Goal: Task Accomplishment & Management: Complete application form

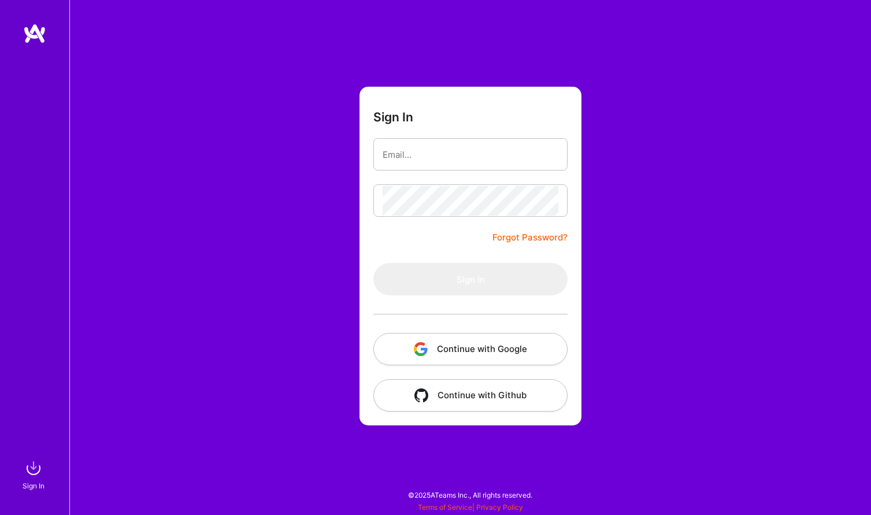
click at [456, 342] on button "Continue with Google" at bounding box center [470, 349] width 194 height 32
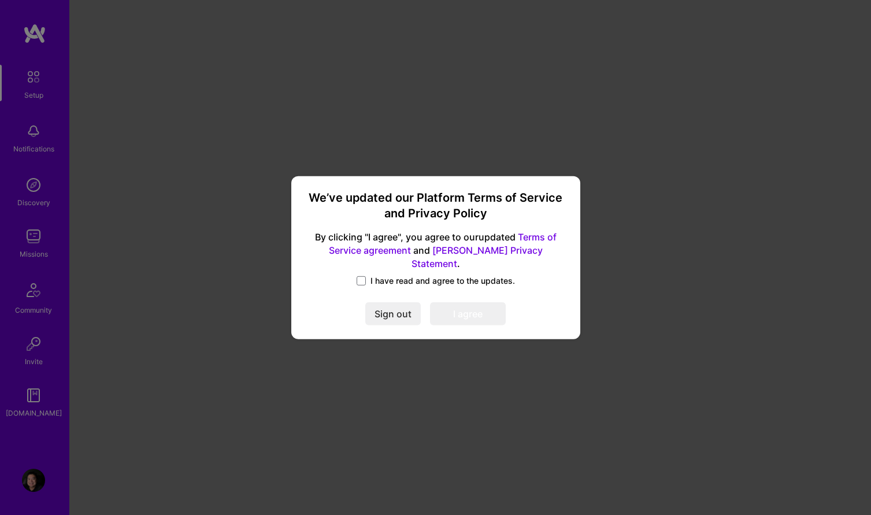
click at [368, 276] on label "I have read and agree to the updates." at bounding box center [435, 281] width 158 height 12
click at [0, 0] on input "I have read and agree to the updates." at bounding box center [0, 0] width 0 height 0
click at [445, 303] on button "I agree" at bounding box center [468, 313] width 76 height 23
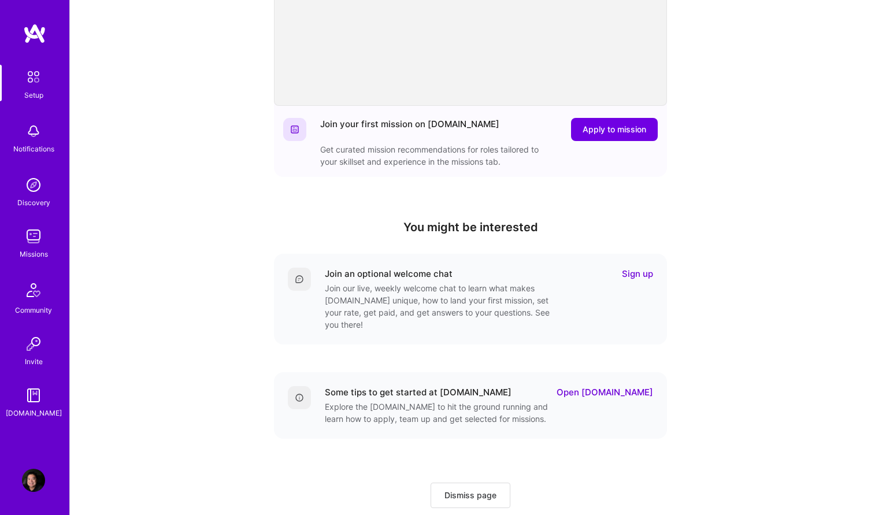
scroll to position [233, 0]
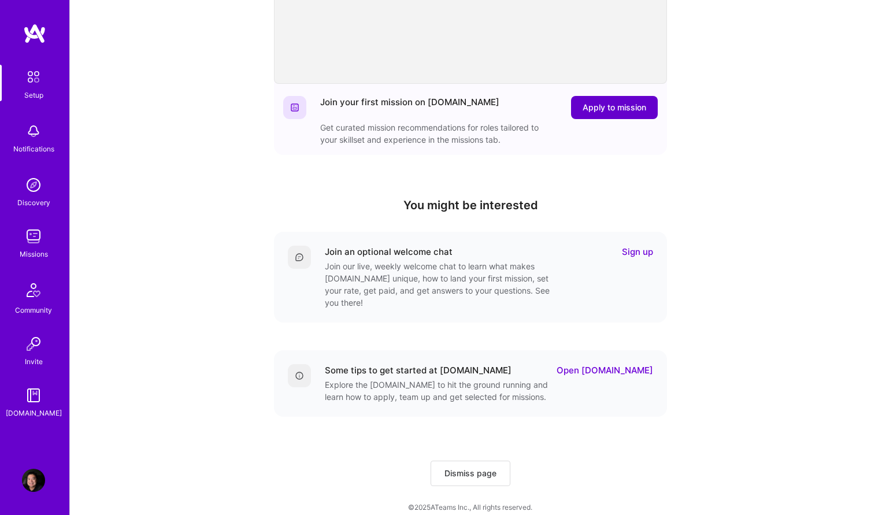
click at [612, 109] on span "Apply to mission" at bounding box center [614, 108] width 64 height 12
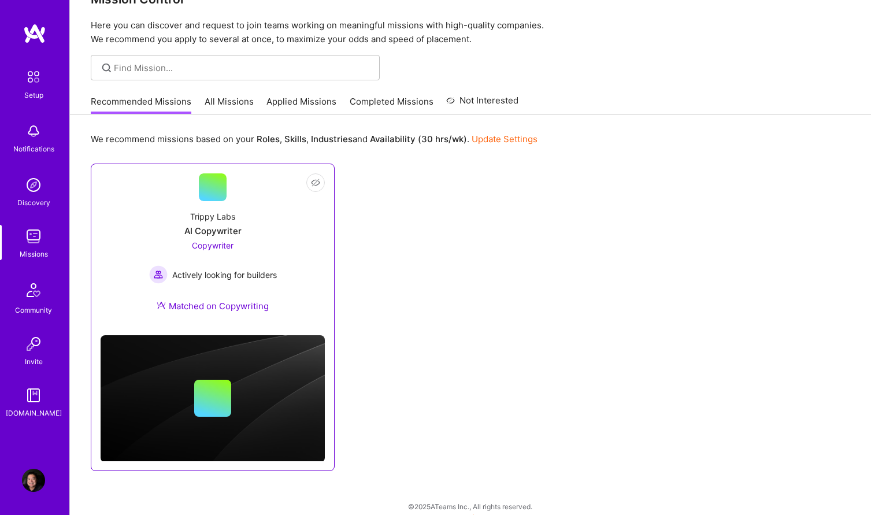
scroll to position [43, 0]
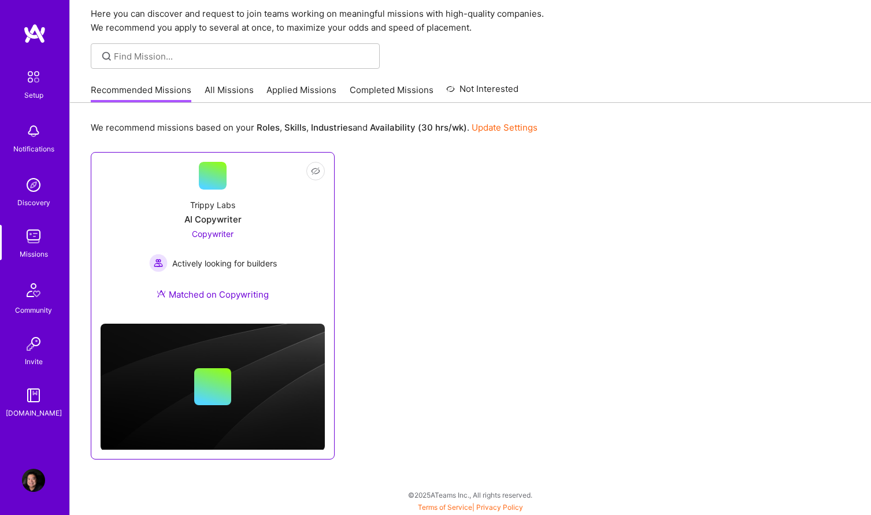
click at [295, 274] on div "Trippy Labs AI Copywriter Copywriter Actively looking for builders Matched on C…" at bounding box center [213, 252] width 224 height 125
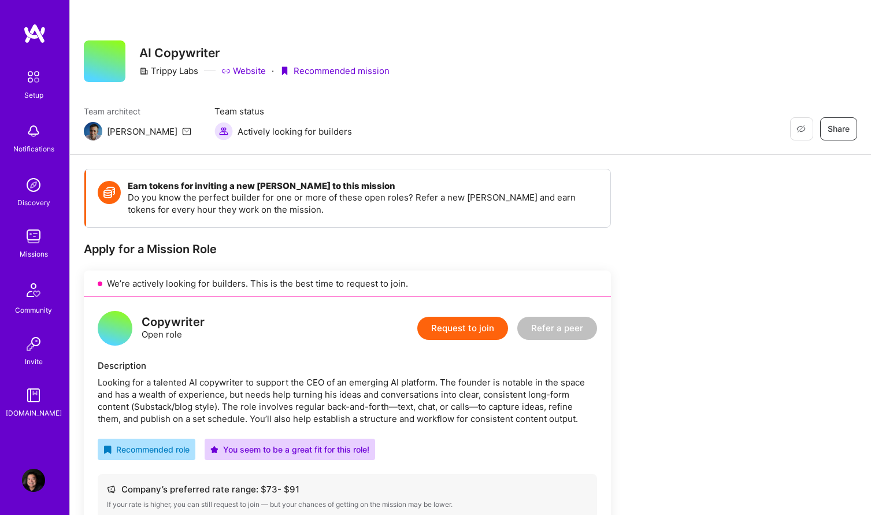
click at [458, 332] on button "Request to join" at bounding box center [462, 328] width 91 height 23
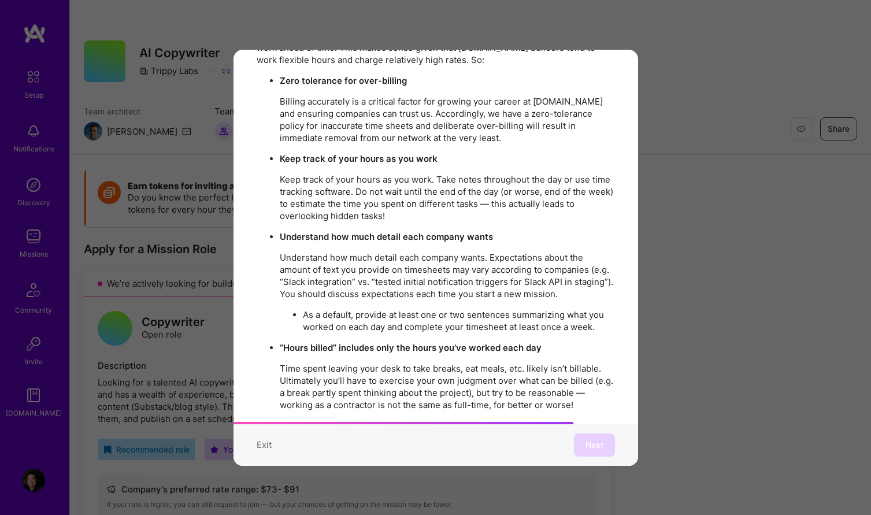
scroll to position [1982, 0]
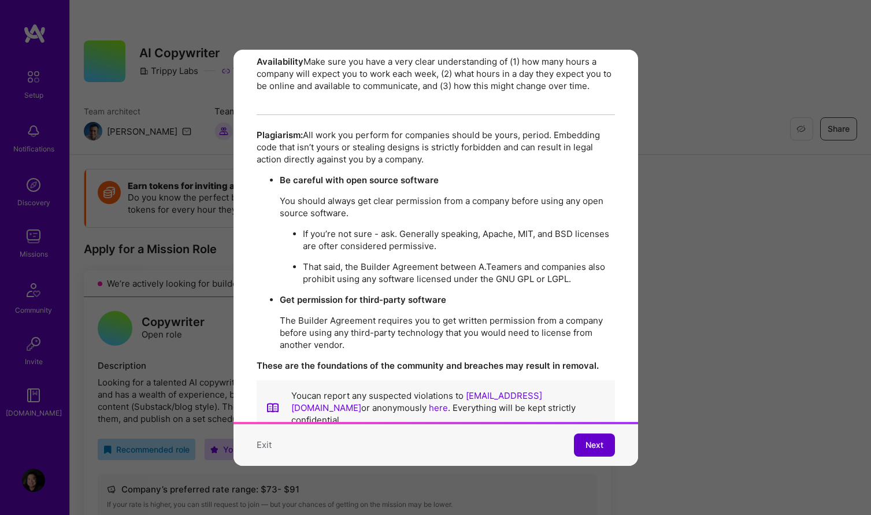
click at [593, 441] on span "Next" at bounding box center [594, 445] width 18 height 12
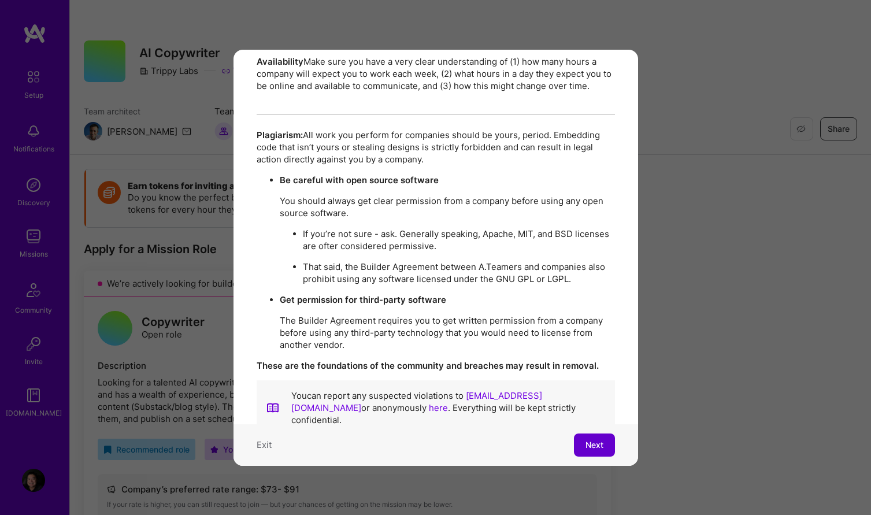
scroll to position [0, 0]
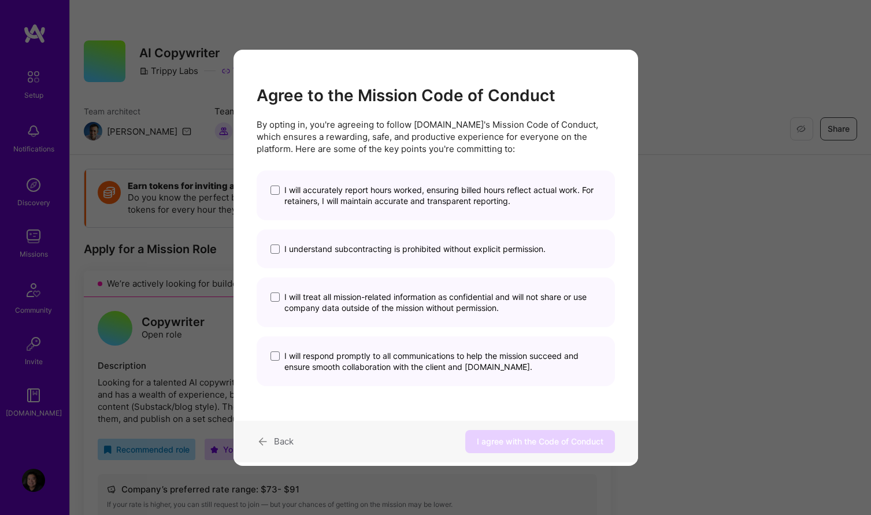
click at [346, 205] on span "I will accurately report hours worked, ensuring billed hours reflect actual wor…" at bounding box center [442, 195] width 317 height 22
click at [0, 0] on input "I will accurately report hours worked, ensuring billed hours reflect actual wor…" at bounding box center [0, 0] width 0 height 0
click at [337, 254] on div "I understand subcontracting is prohibited without explicit permission." at bounding box center [436, 248] width 358 height 39
click at [337, 298] on span "I will treat all mission-related information as confidential and will not share…" at bounding box center [442, 302] width 317 height 22
click at [0, 0] on input "I will treat all mission-related information as confidential and will not share…" at bounding box center [0, 0] width 0 height 0
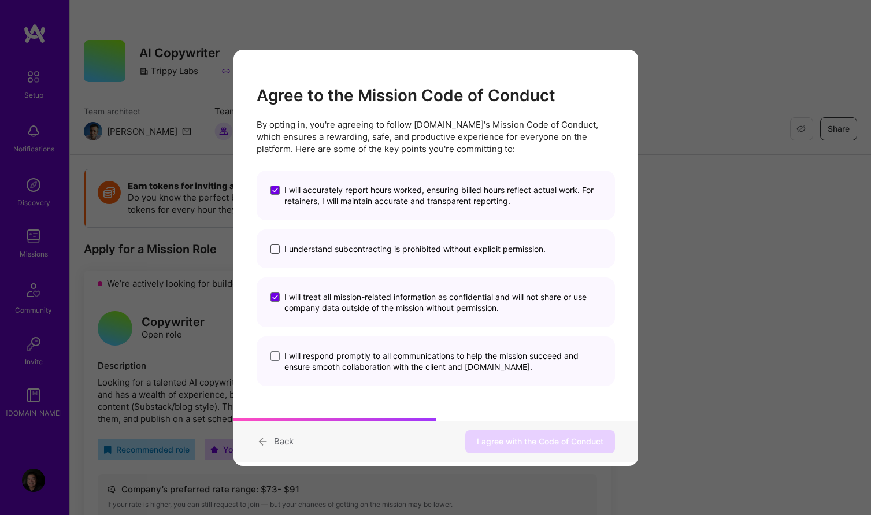
click at [277, 251] on span "modal" at bounding box center [274, 248] width 9 height 9
click at [0, 0] on input "I understand subcontracting is prohibited without explicit permission." at bounding box center [0, 0] width 0 height 0
click at [276, 356] on span "modal" at bounding box center [274, 355] width 9 height 9
click at [0, 0] on input "I will respond promptly to all communications to help the mission succeed and e…" at bounding box center [0, 0] width 0 height 0
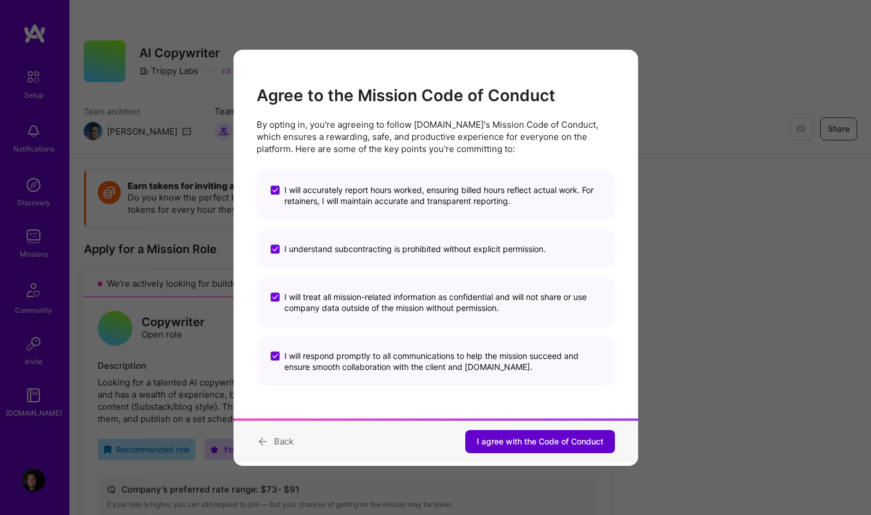
click at [491, 437] on span "I agree with the Code of Conduct" at bounding box center [540, 442] width 127 height 12
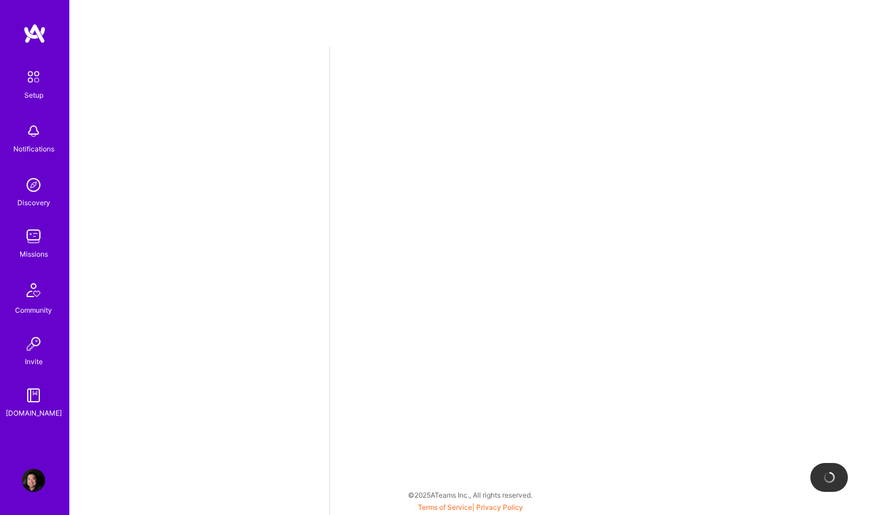
select select "US"
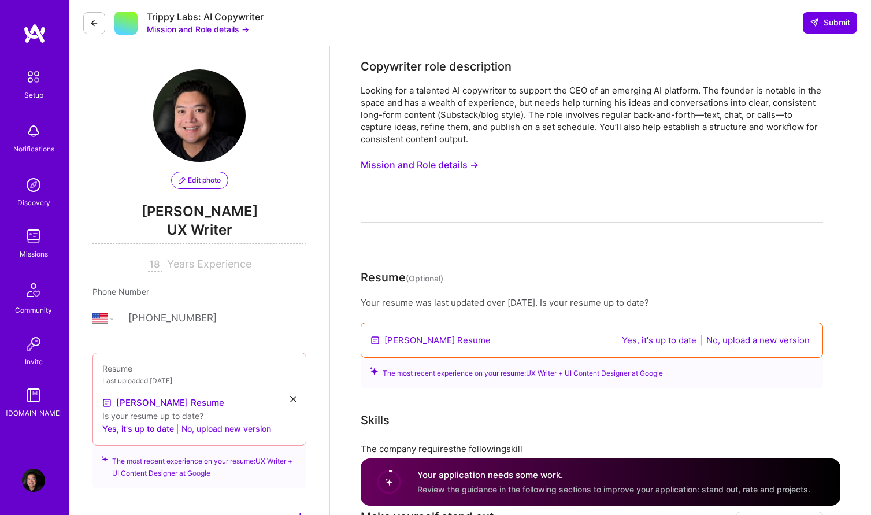
click at [237, 432] on button "No, upload new version" at bounding box center [226, 429] width 90 height 14
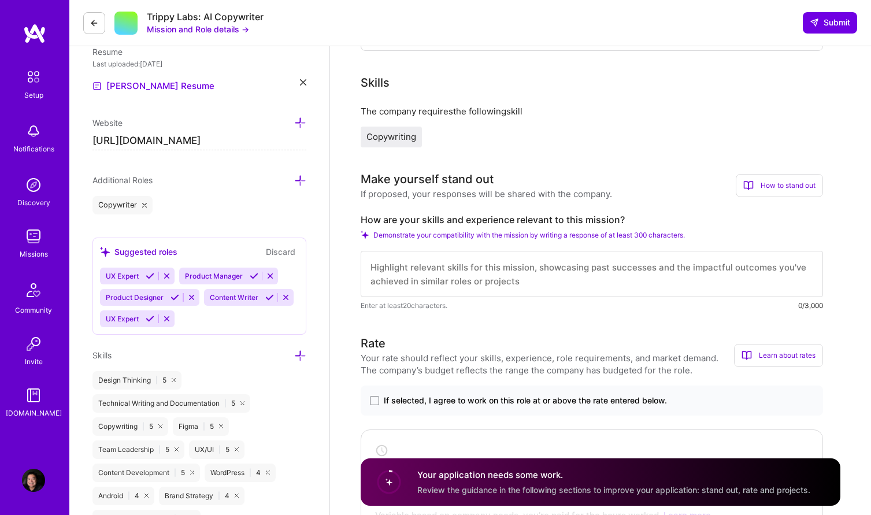
scroll to position [1, 0]
click at [429, 284] on textarea at bounding box center [592, 274] width 462 height 46
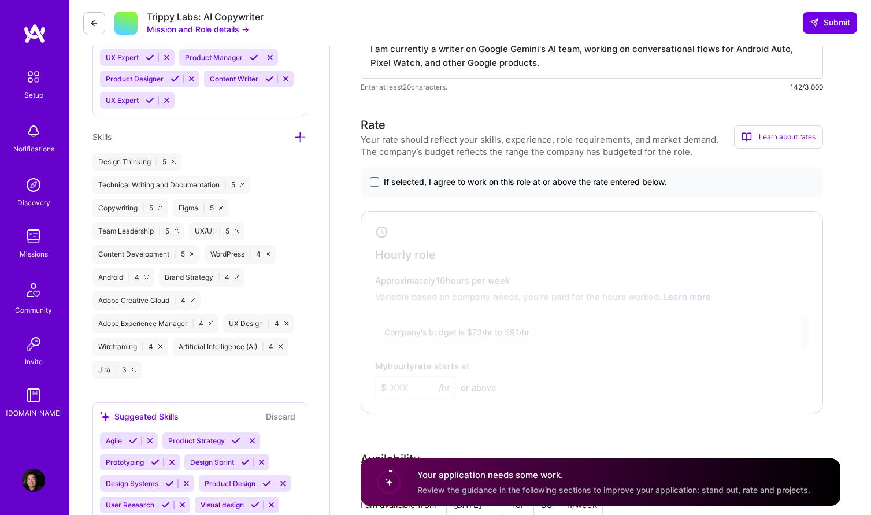
scroll to position [527, 0]
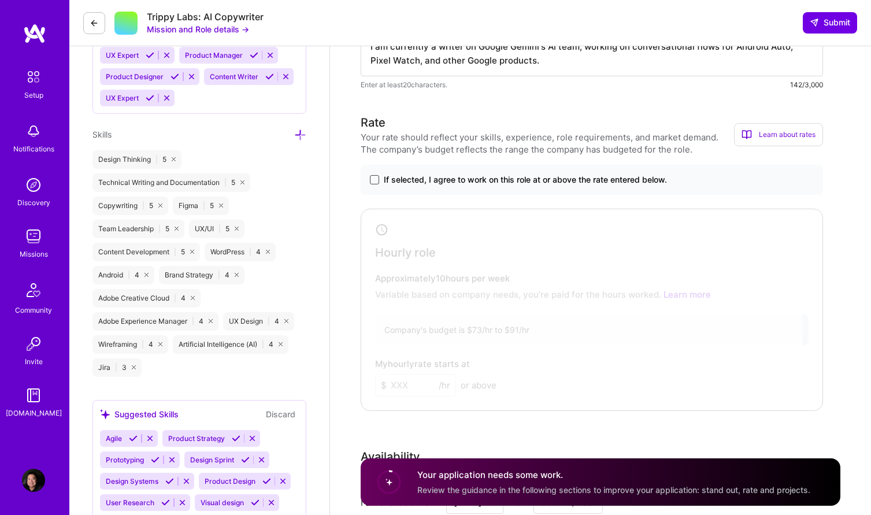
type textarea "I am currently a writer on Google Gemini's AI team, working on conversational f…"
click at [374, 182] on span at bounding box center [374, 179] width 9 height 9
click at [0, 0] on input "If selected, I agree to work on this role at or above the rate entered below." at bounding box center [0, 0] width 0 height 0
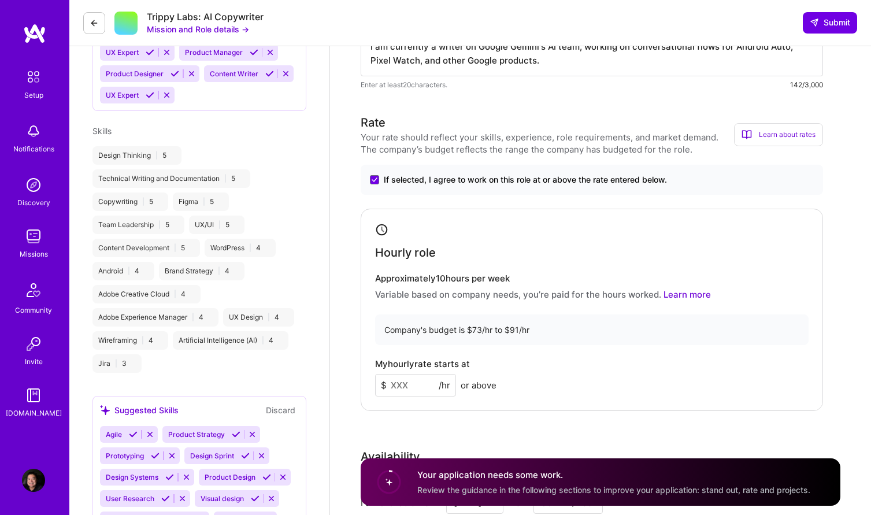
select select "US"
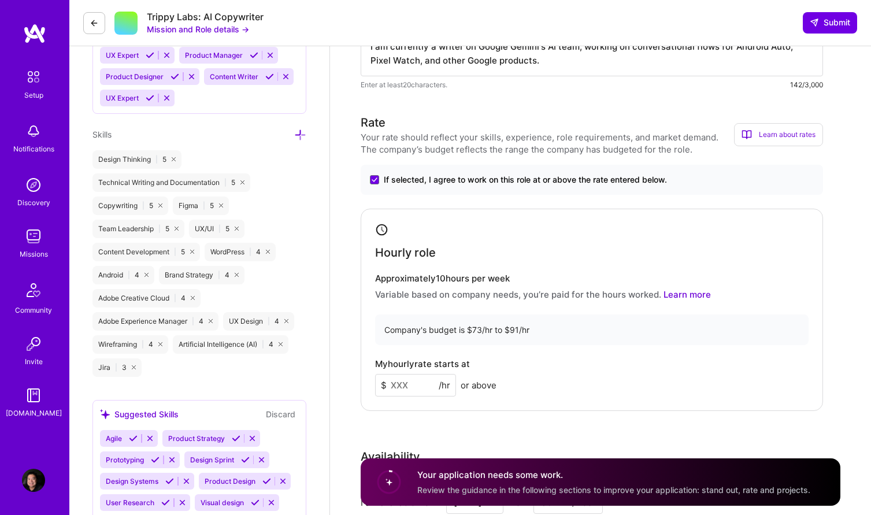
click at [416, 387] on input at bounding box center [415, 385] width 81 height 23
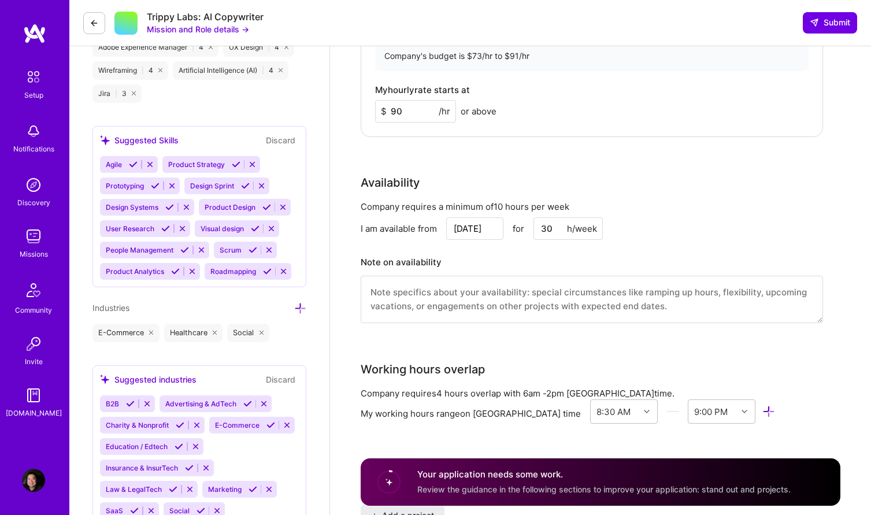
scroll to position [808, 0]
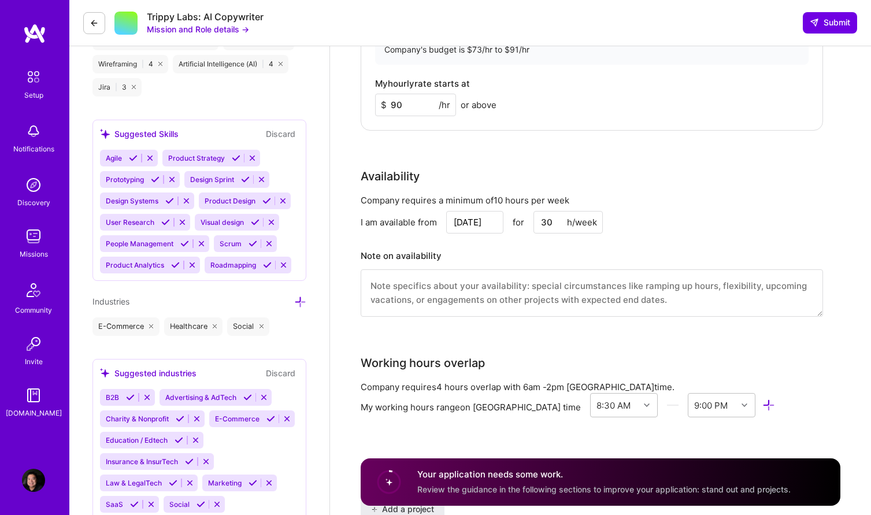
type input "90"
click at [507, 285] on textarea at bounding box center [592, 292] width 462 height 47
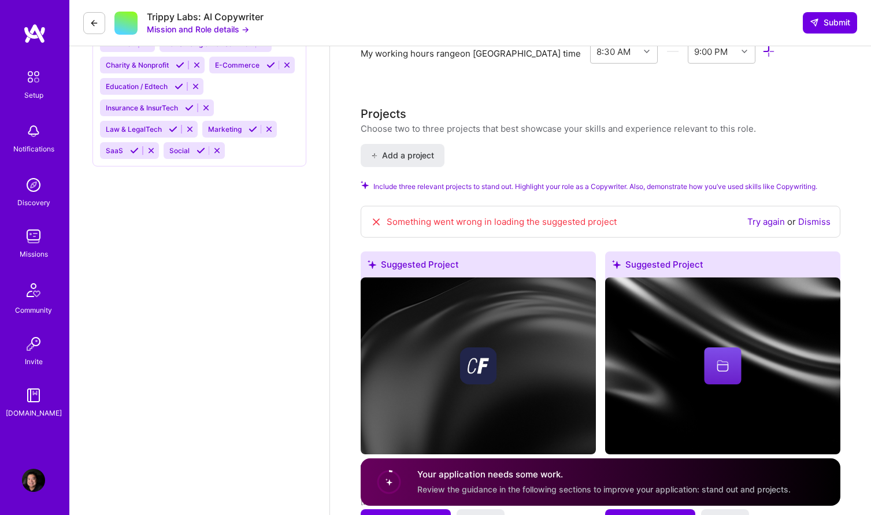
scroll to position [1168, 0]
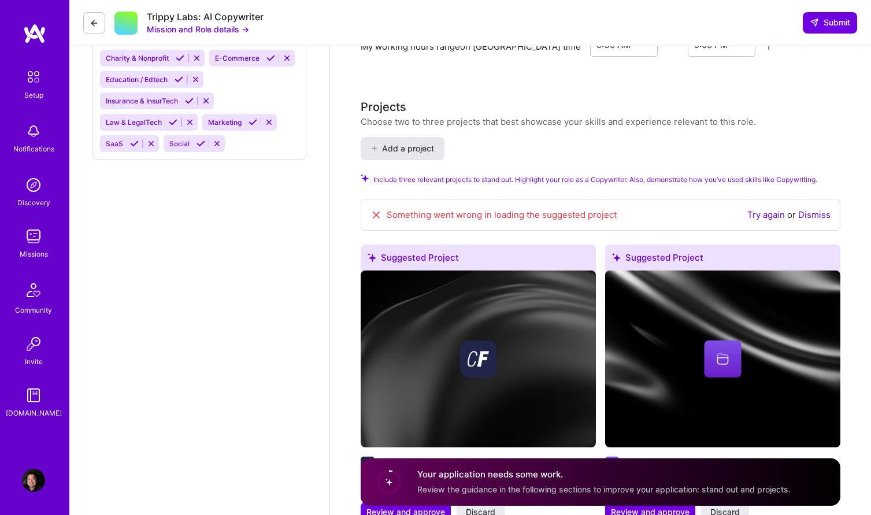
click at [421, 154] on span "Add a project" at bounding box center [402, 149] width 63 height 12
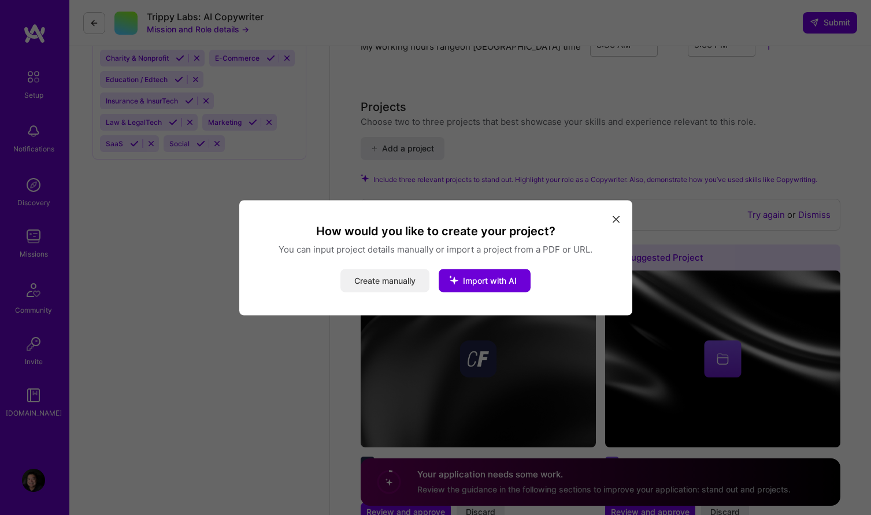
click at [403, 285] on button "Create manually" at bounding box center [384, 280] width 89 height 23
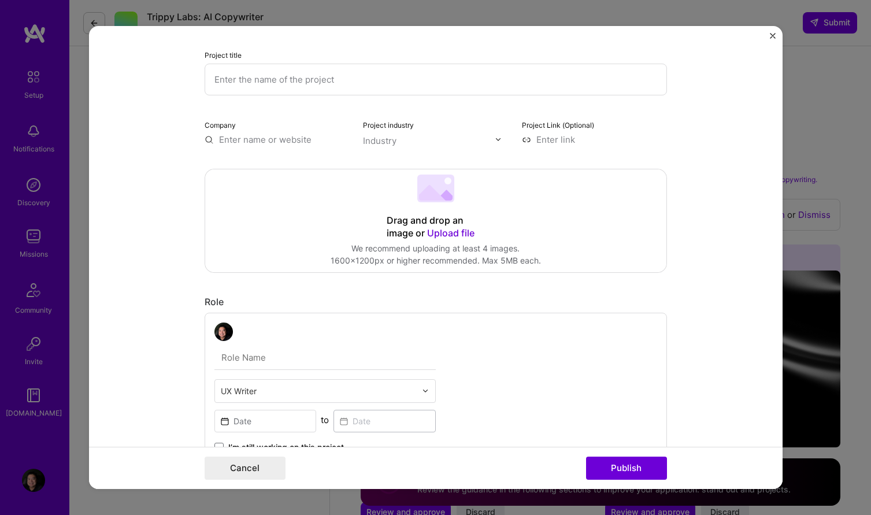
scroll to position [91, 0]
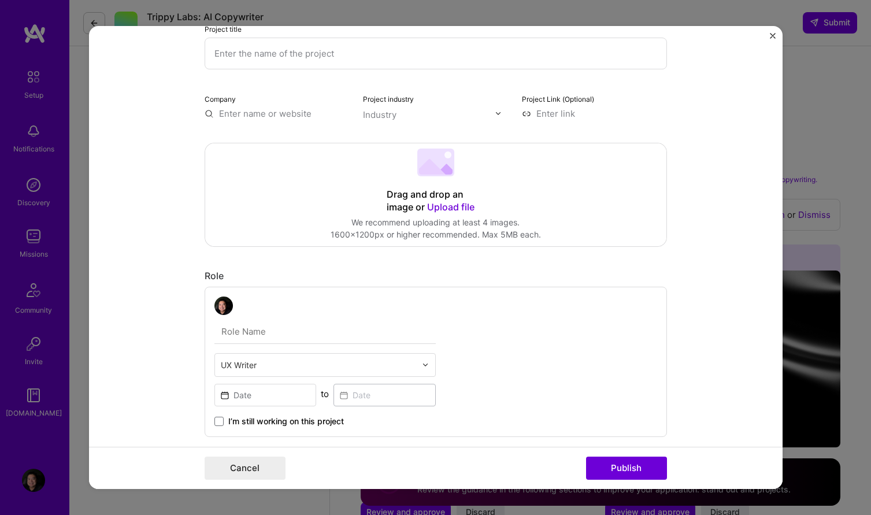
click at [300, 113] on input "text" at bounding box center [277, 113] width 145 height 12
click at [772, 34] on img "Close" at bounding box center [773, 36] width 6 height 6
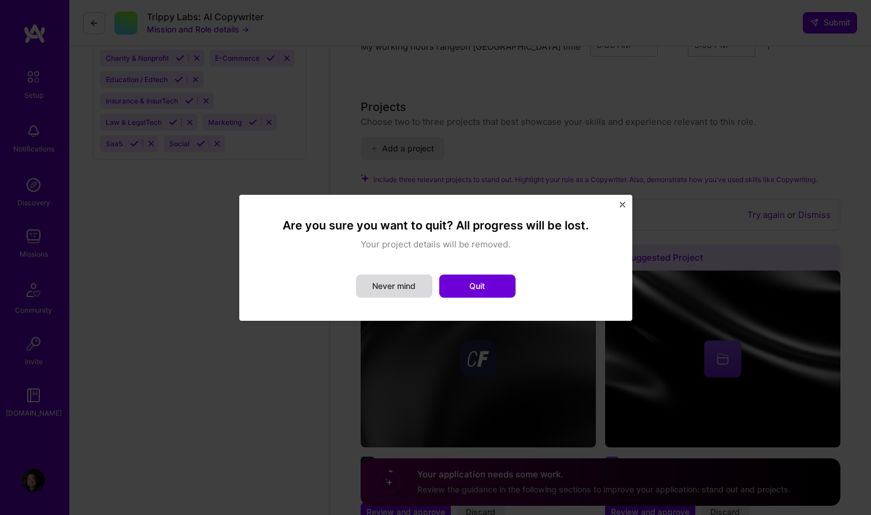
click at [414, 285] on button "Never mind" at bounding box center [394, 285] width 76 height 23
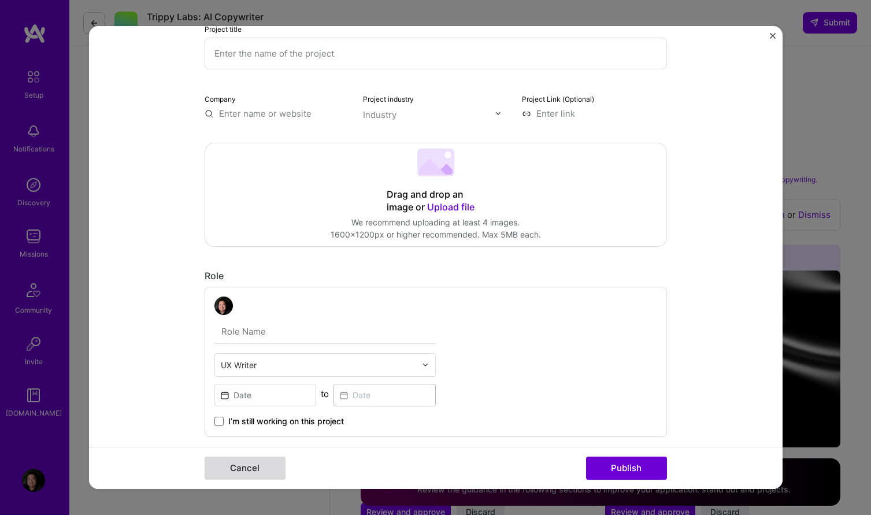
click at [265, 467] on button "Cancel" at bounding box center [245, 467] width 81 height 23
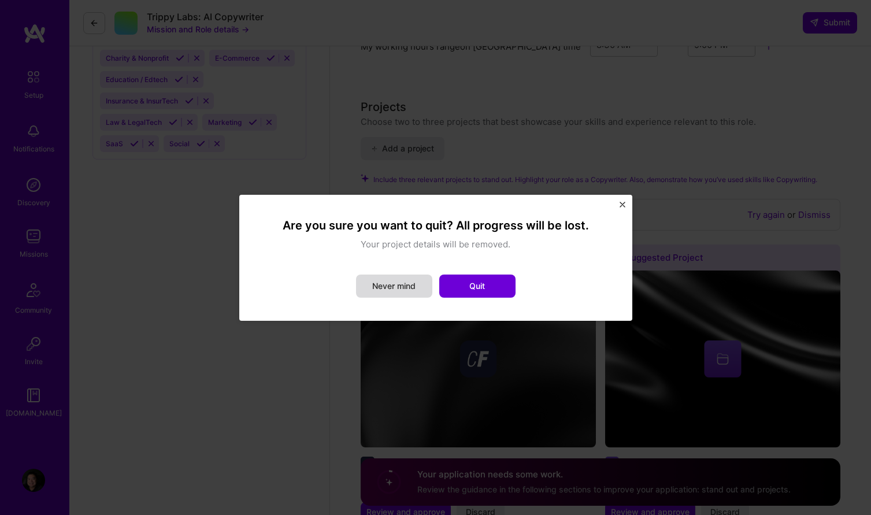
click at [364, 289] on button "Never mind" at bounding box center [394, 285] width 76 height 23
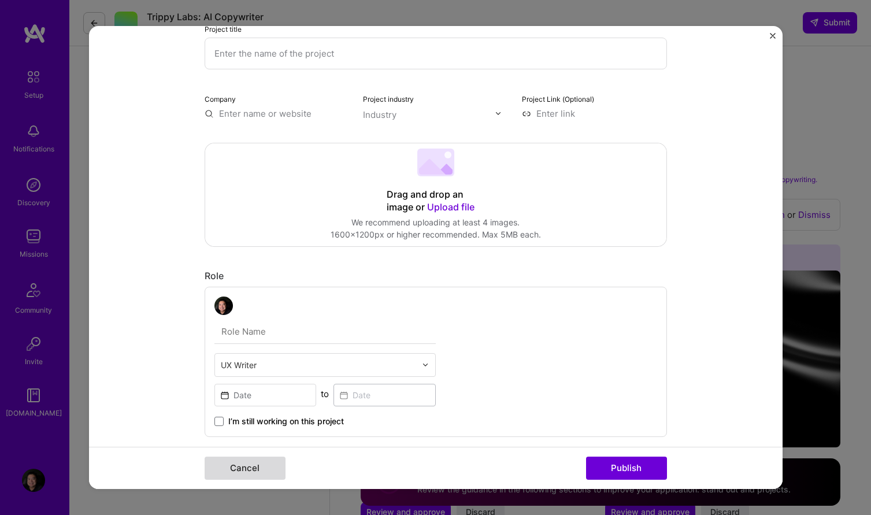
click at [261, 473] on button "Cancel" at bounding box center [245, 467] width 81 height 23
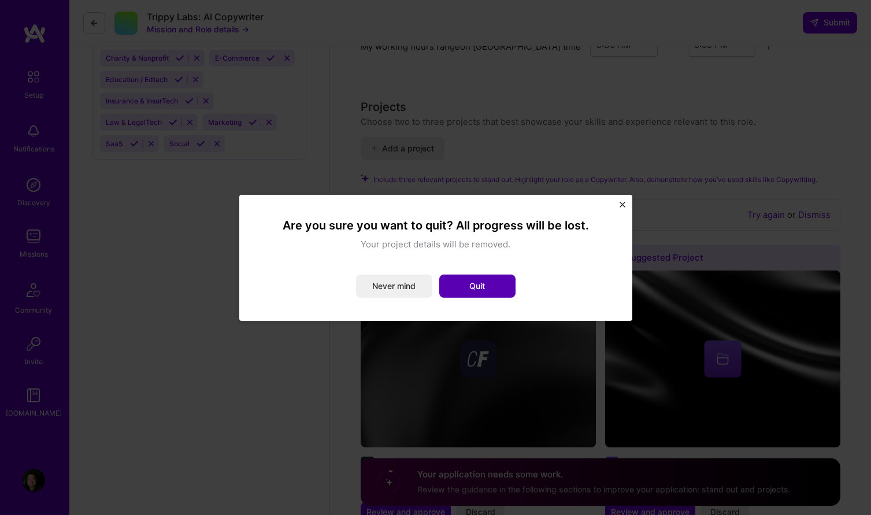
click at [496, 283] on button "Quit" at bounding box center [477, 285] width 76 height 23
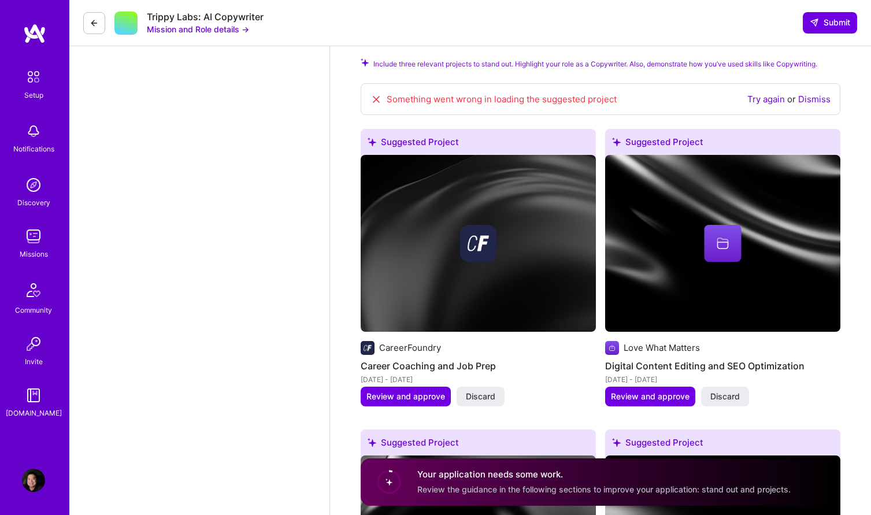
scroll to position [1284, 0]
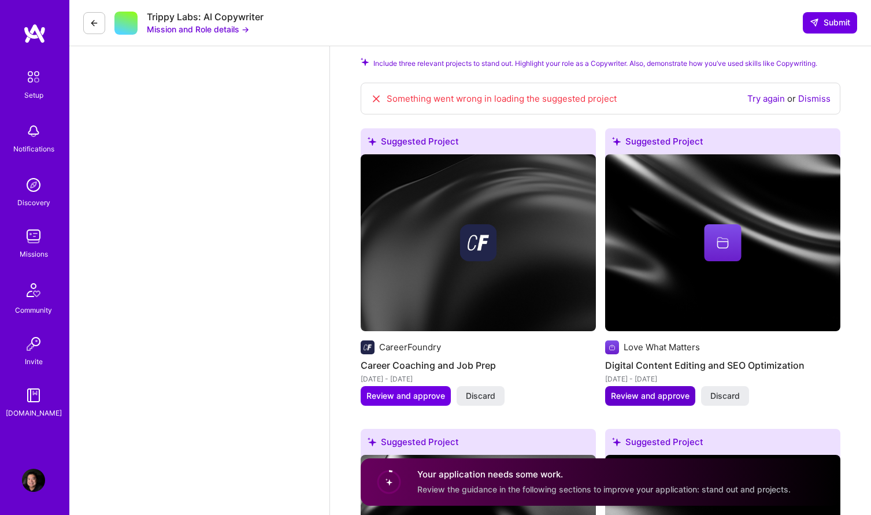
click at [643, 399] on span "Review and approve" at bounding box center [650, 396] width 79 height 12
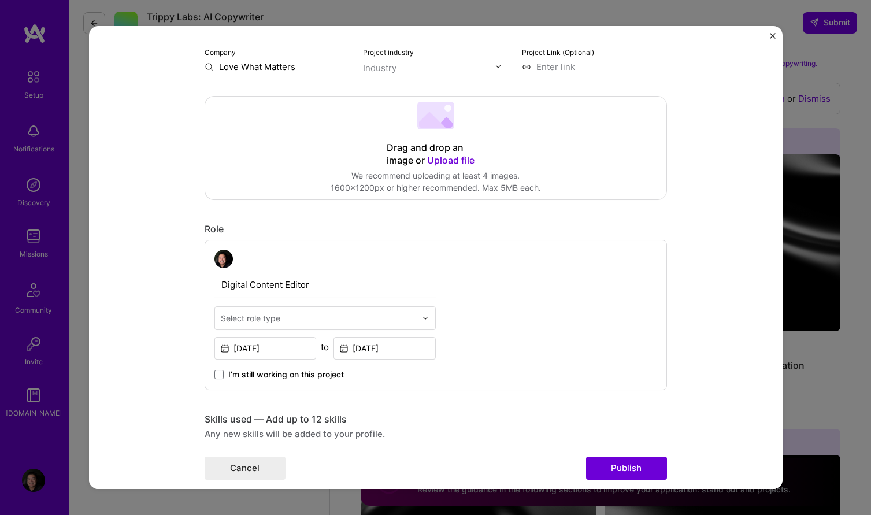
scroll to position [215, 0]
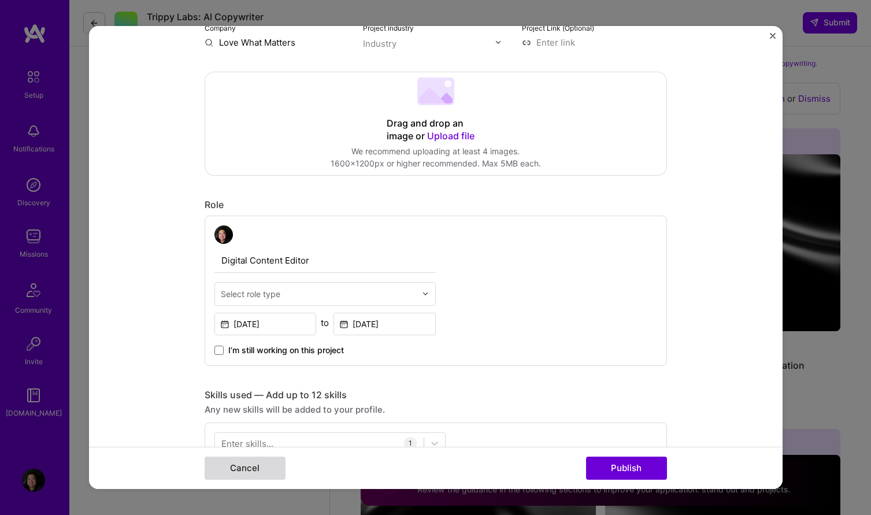
click at [256, 468] on button "Cancel" at bounding box center [245, 467] width 81 height 23
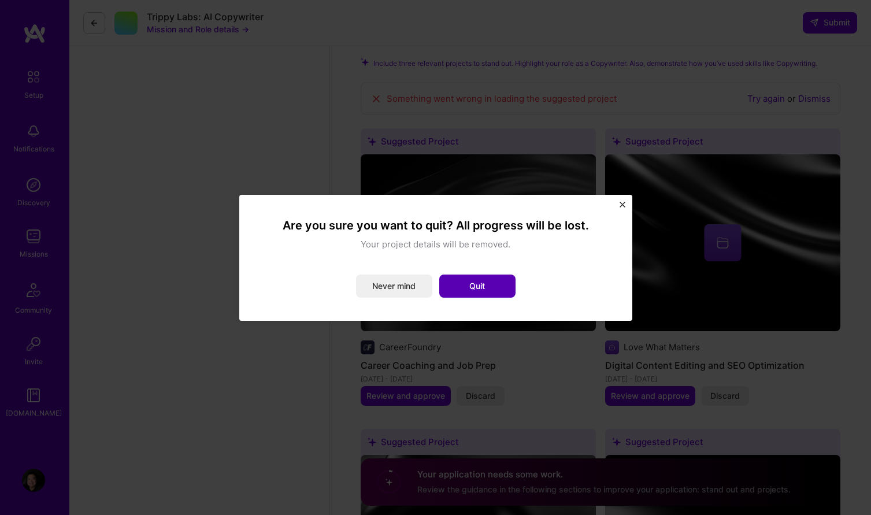
click at [455, 291] on button "Quit" at bounding box center [477, 285] width 76 height 23
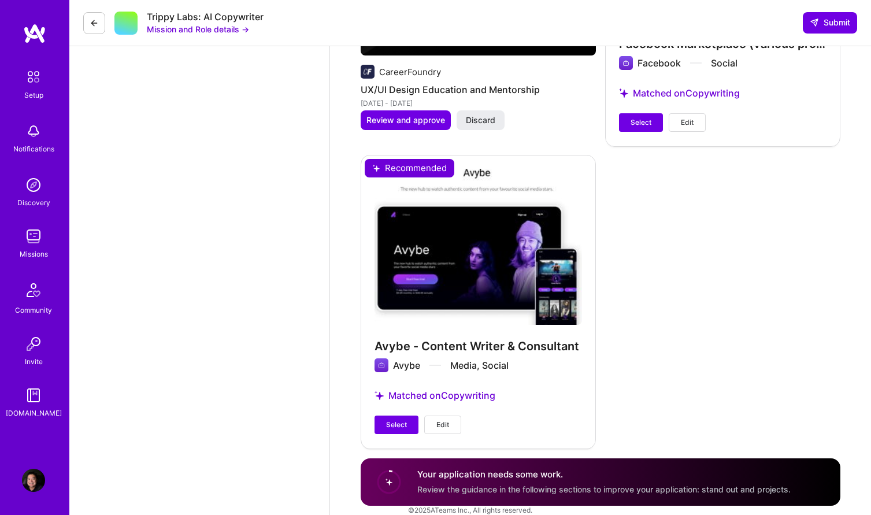
scroll to position [3674, 0]
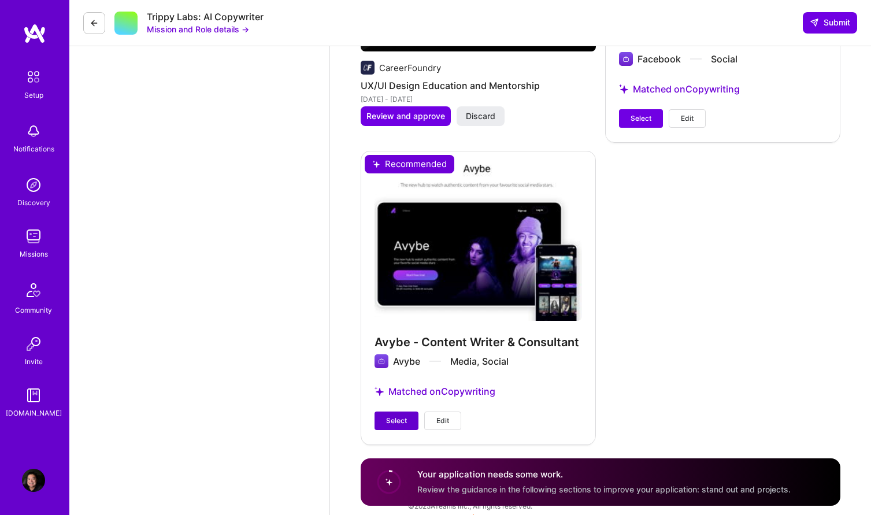
click at [398, 415] on span "Select" at bounding box center [396, 420] width 21 height 10
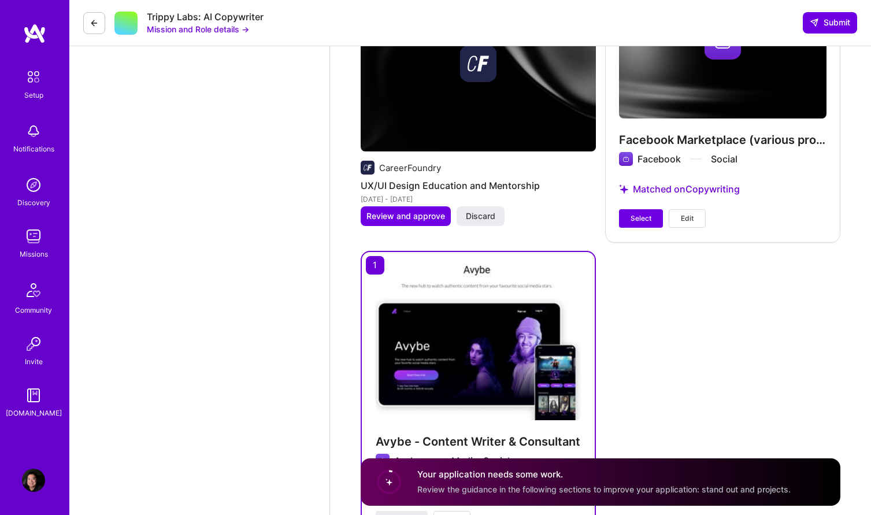
scroll to position [3572, 0]
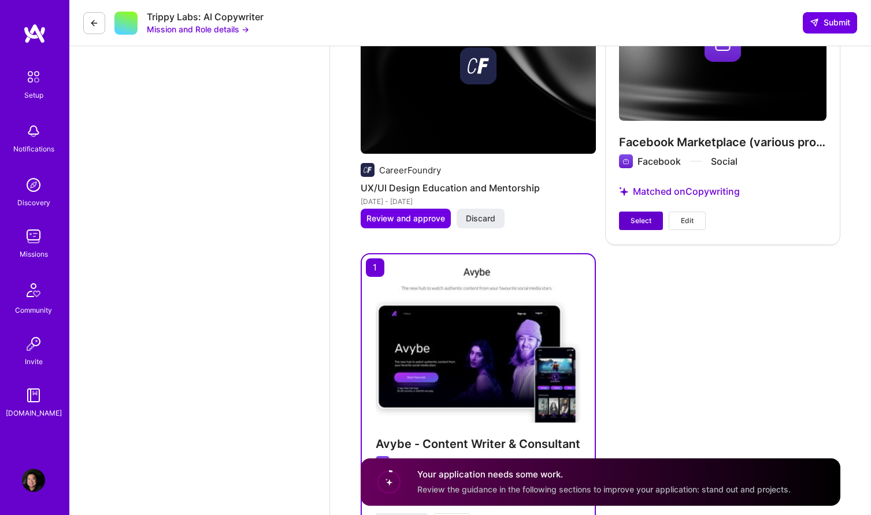
click at [633, 215] on span "Select" at bounding box center [640, 220] width 21 height 10
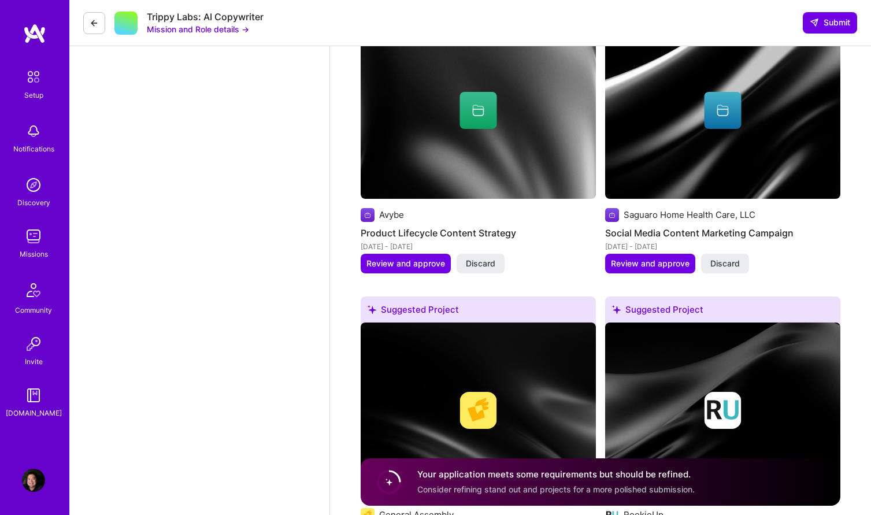
scroll to position [2625, 0]
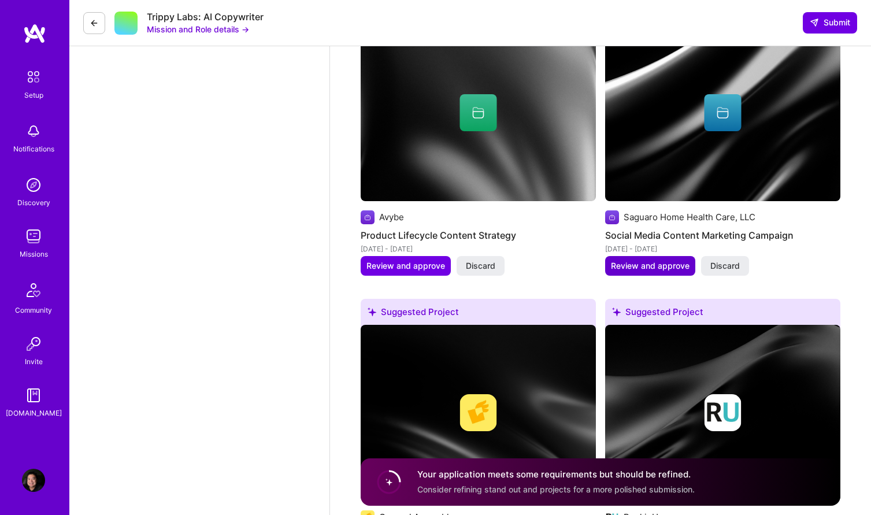
click at [633, 260] on span "Review and approve" at bounding box center [650, 266] width 79 height 12
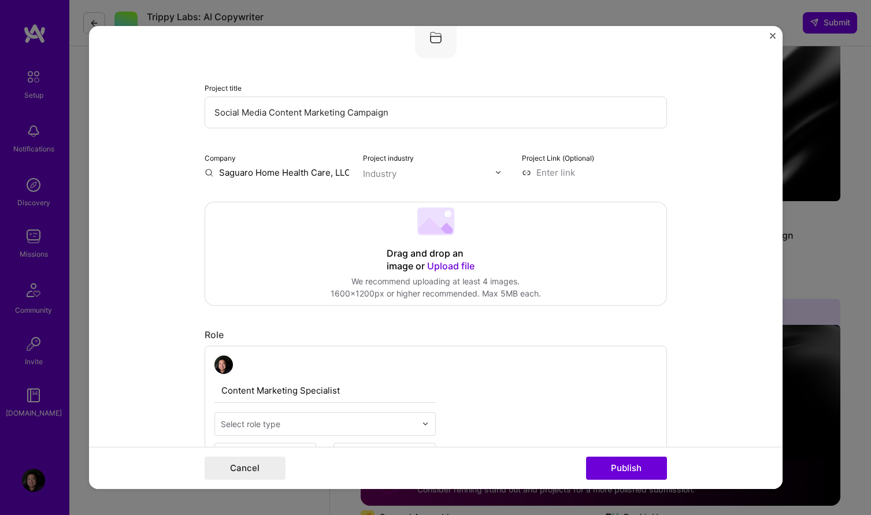
scroll to position [0, 0]
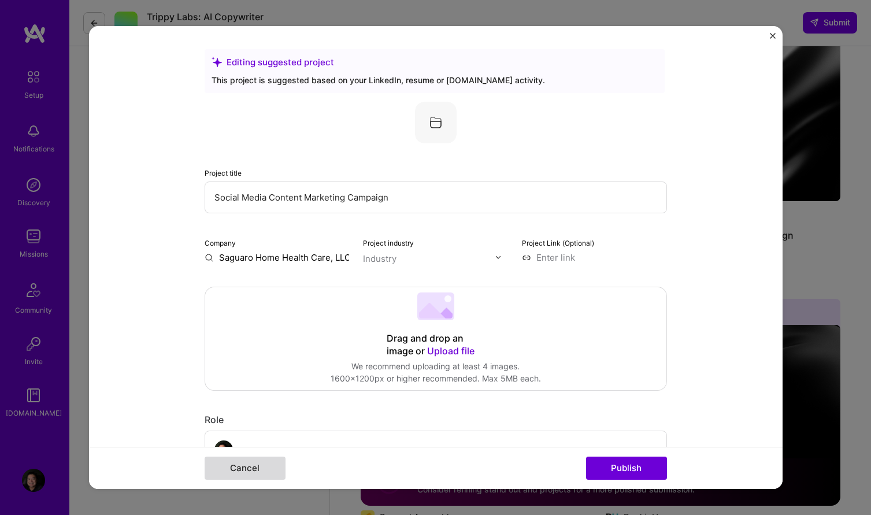
click at [261, 471] on button "Cancel" at bounding box center [245, 467] width 81 height 23
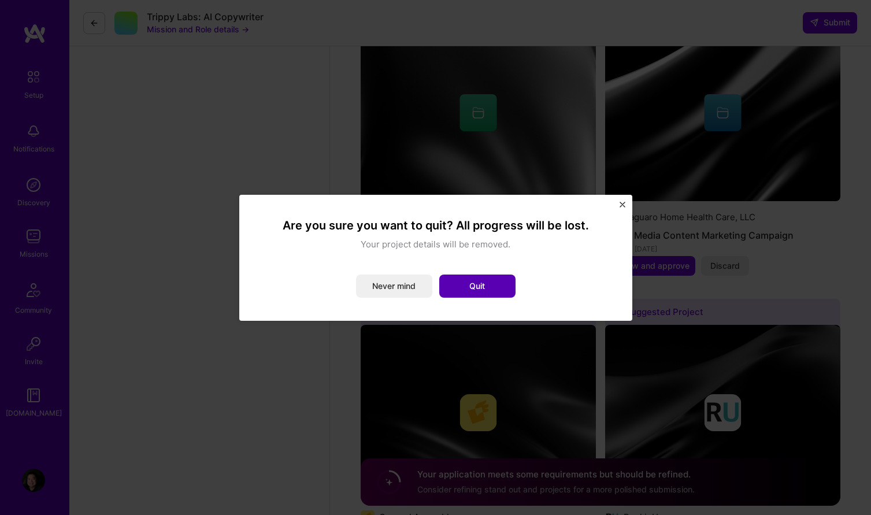
click at [481, 287] on button "Quit" at bounding box center [477, 285] width 76 height 23
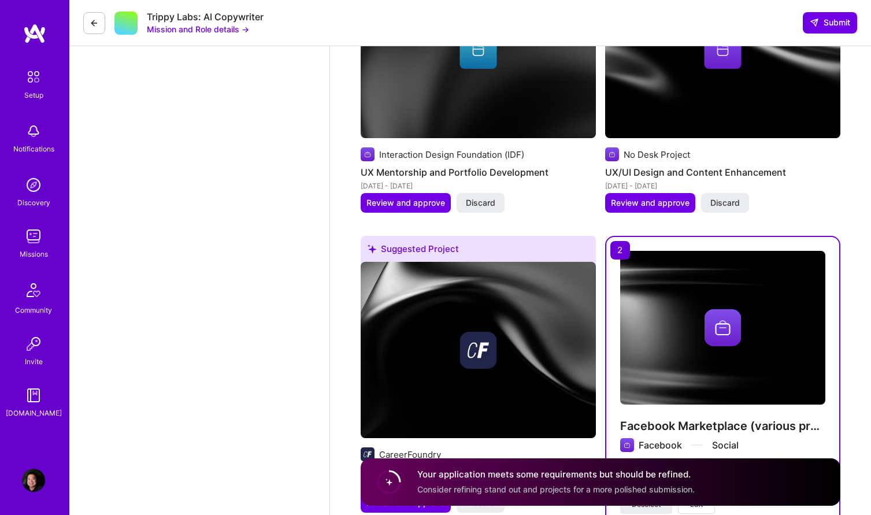
scroll to position [3291, 0]
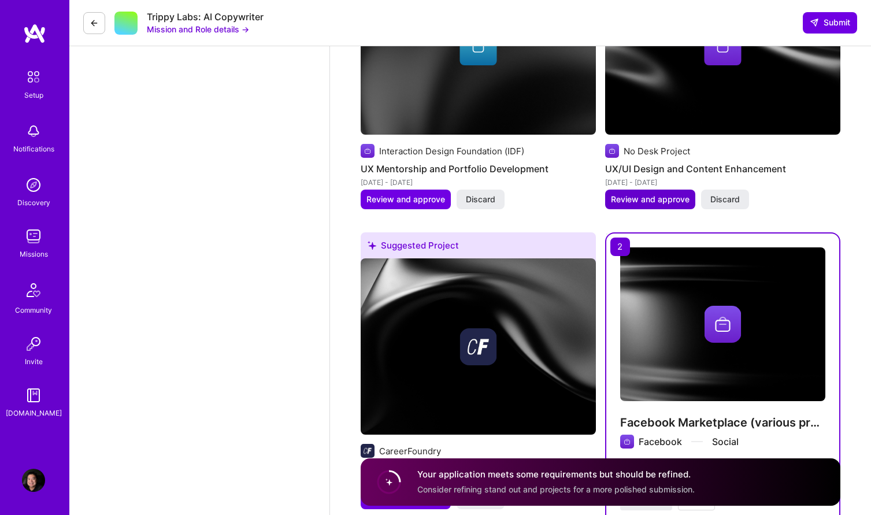
click at [633, 194] on span "Review and approve" at bounding box center [650, 200] width 79 height 12
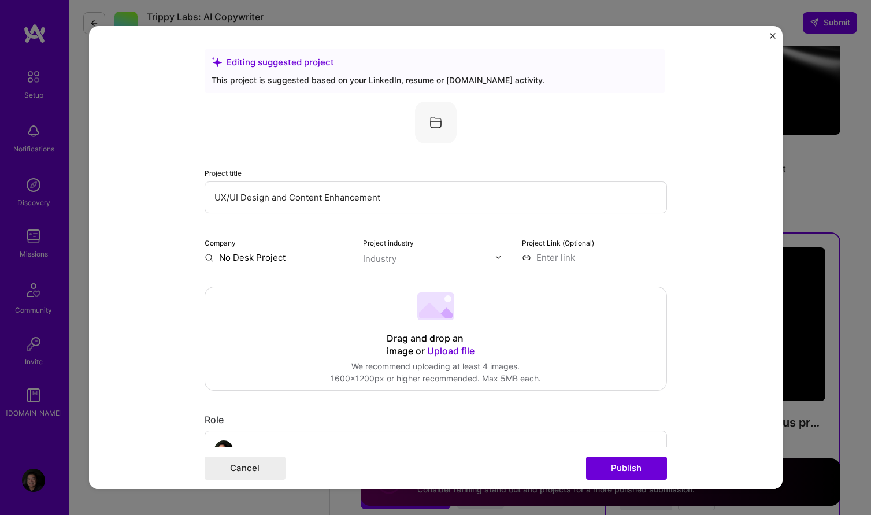
click at [774, 33] on img "Close" at bounding box center [773, 36] width 6 height 6
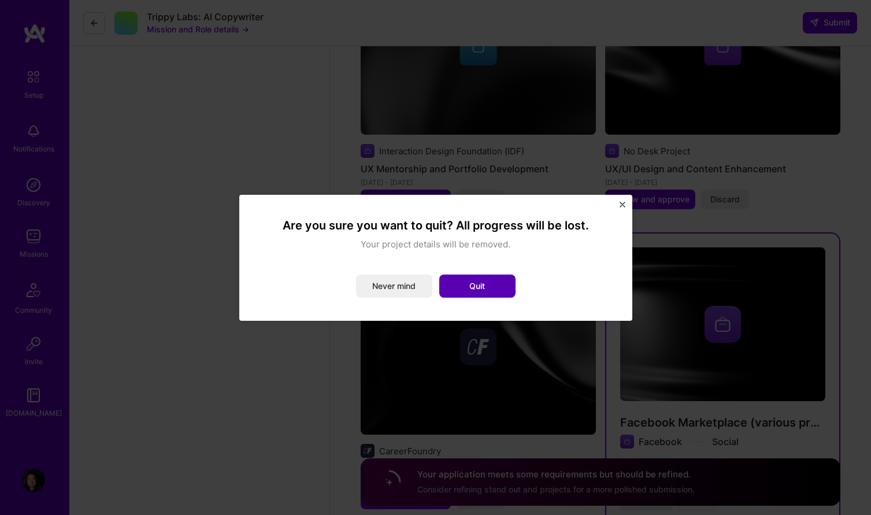
click at [508, 287] on button "Quit" at bounding box center [477, 285] width 76 height 23
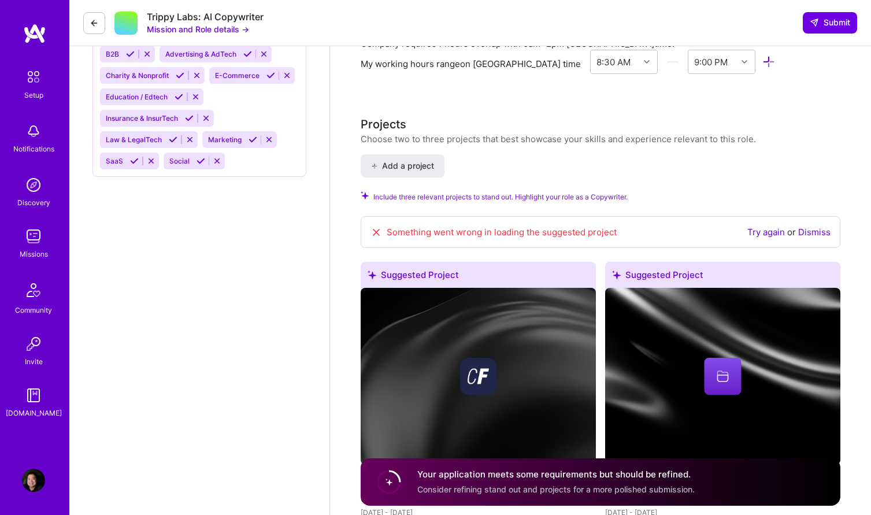
scroll to position [1150, 0]
click at [427, 169] on span "Add a project" at bounding box center [402, 167] width 63 height 12
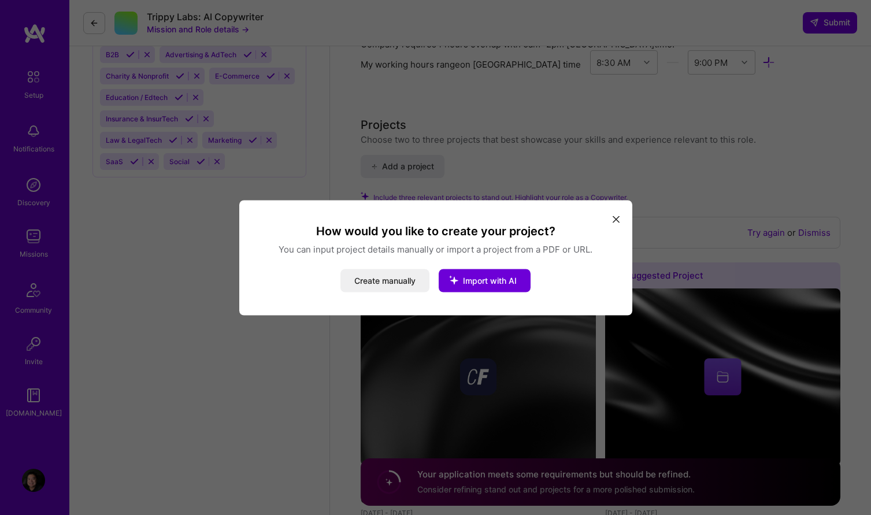
click at [616, 218] on icon "modal" at bounding box center [615, 219] width 7 height 7
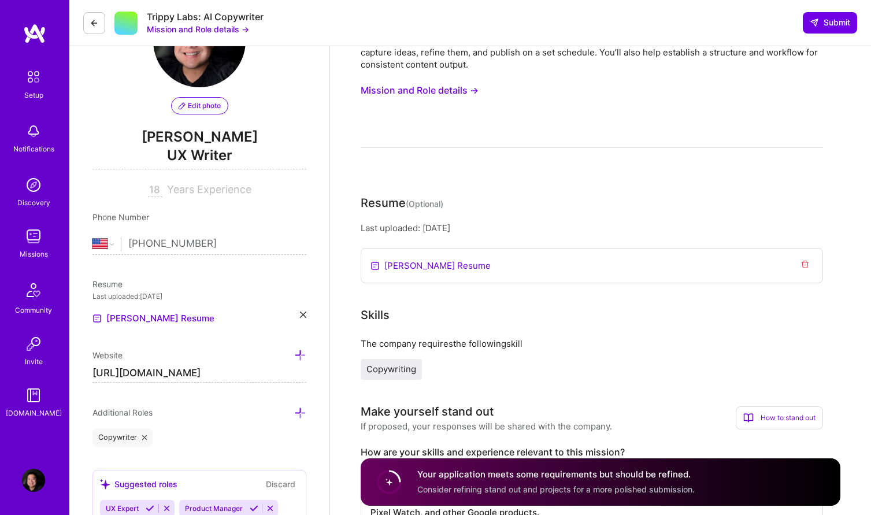
scroll to position [35, 0]
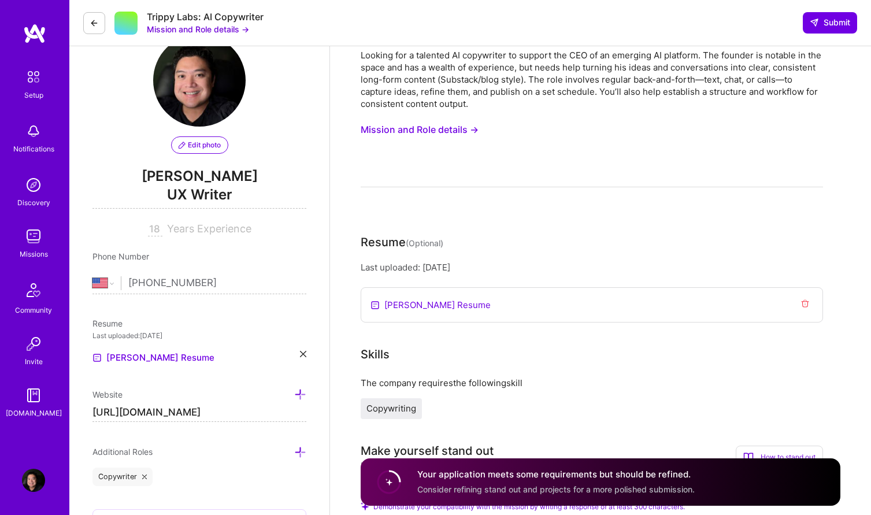
click at [463, 133] on button "Mission and Role details →" at bounding box center [420, 129] width 118 height 21
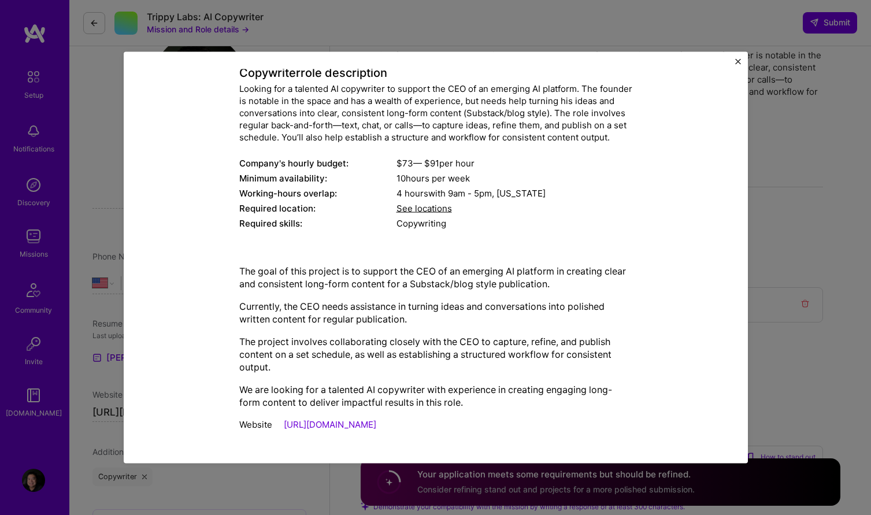
scroll to position [80, 0]
click at [737, 60] on img "Close" at bounding box center [738, 61] width 6 height 6
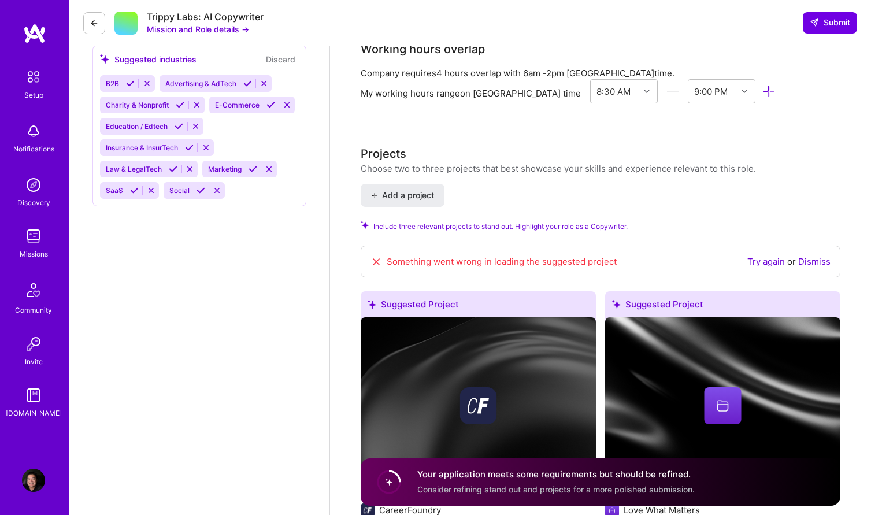
scroll to position [1132, 0]
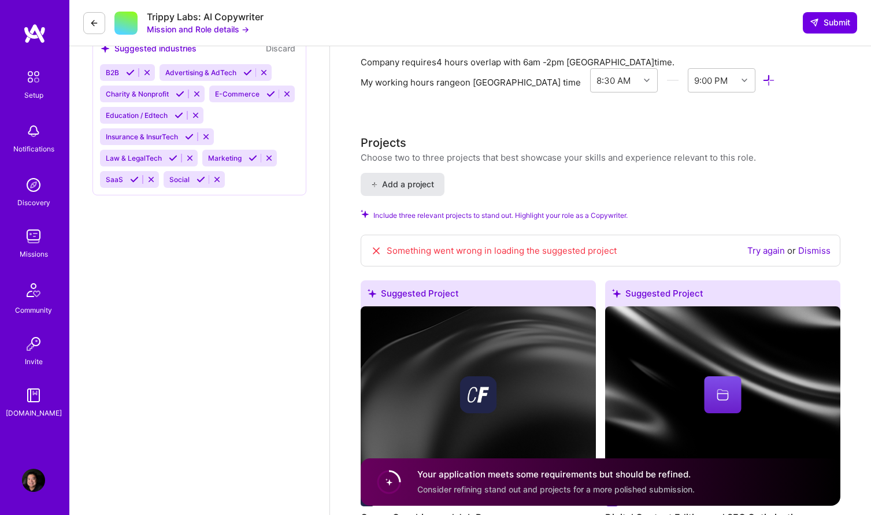
click at [425, 185] on span "Add a project" at bounding box center [402, 185] width 63 height 12
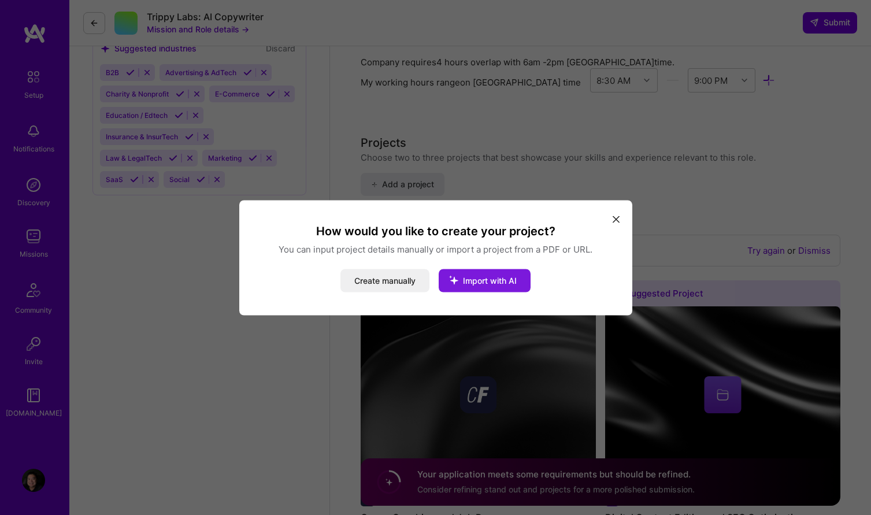
click at [482, 281] on span "Import with AI" at bounding box center [490, 280] width 54 height 10
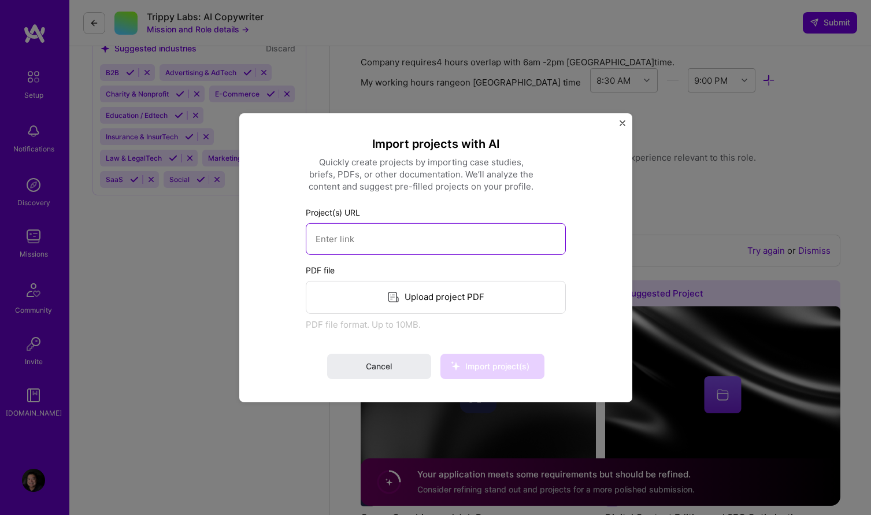
click at [469, 246] on input at bounding box center [436, 238] width 260 height 32
paste input "[URL][DOMAIN_NAME]"
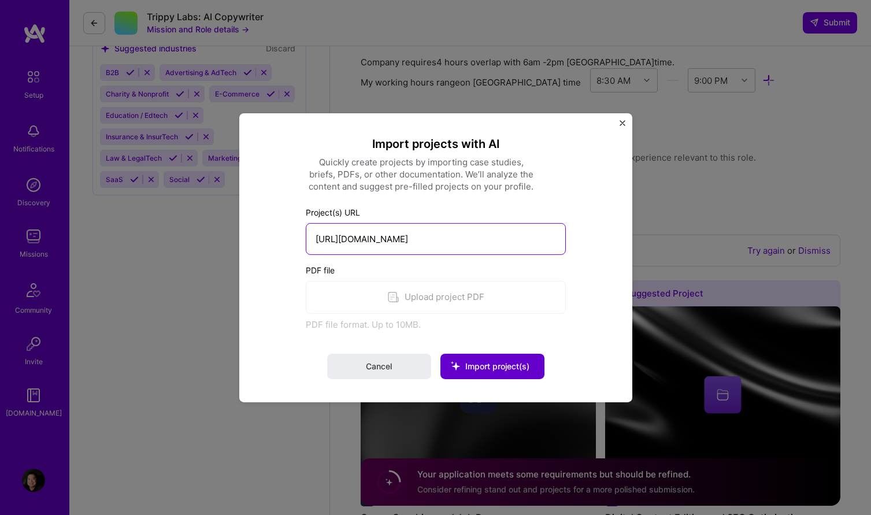
type input "[URL][DOMAIN_NAME]"
click at [472, 363] on span "Import project(s)" at bounding box center [497, 366] width 64 height 10
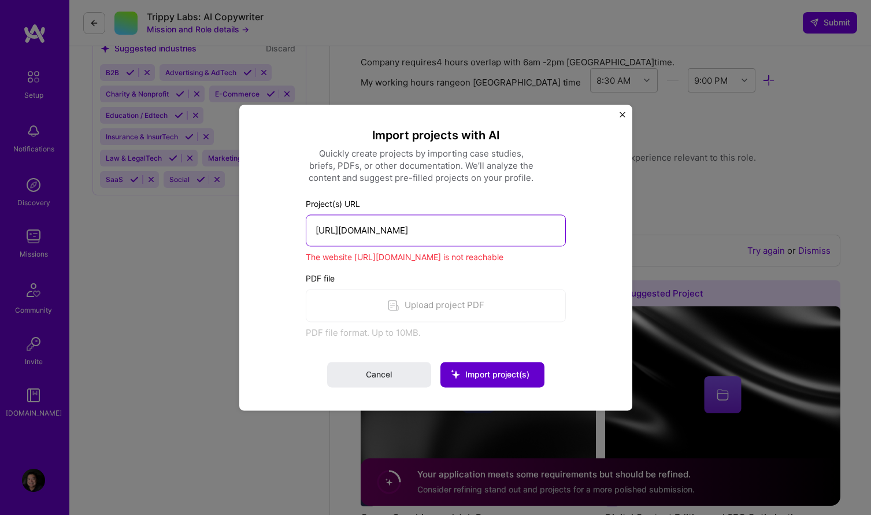
click at [463, 226] on input "[URL][DOMAIN_NAME]" at bounding box center [436, 230] width 260 height 32
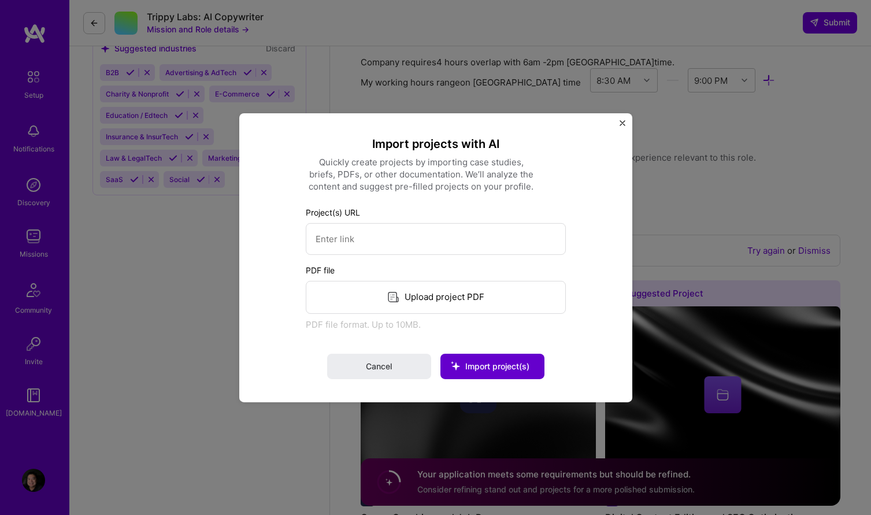
click at [505, 295] on div "Upload project PDF" at bounding box center [436, 296] width 260 height 33
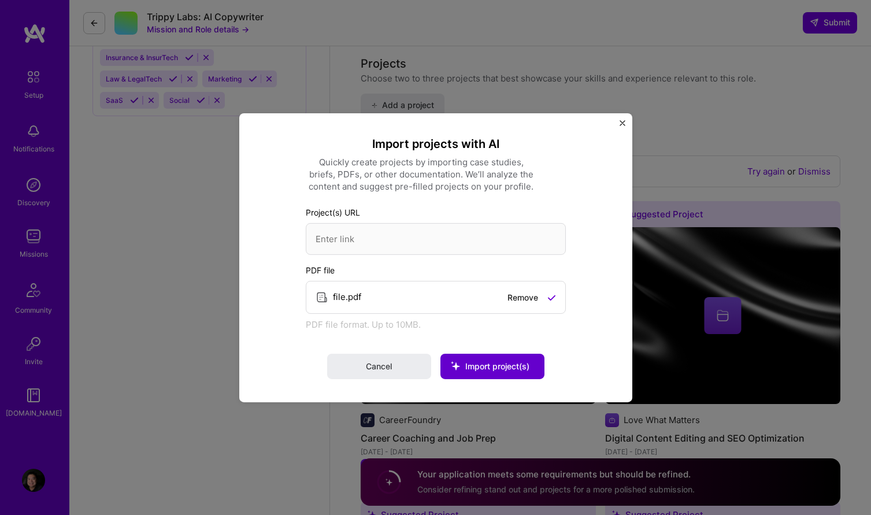
scroll to position [1223, 0]
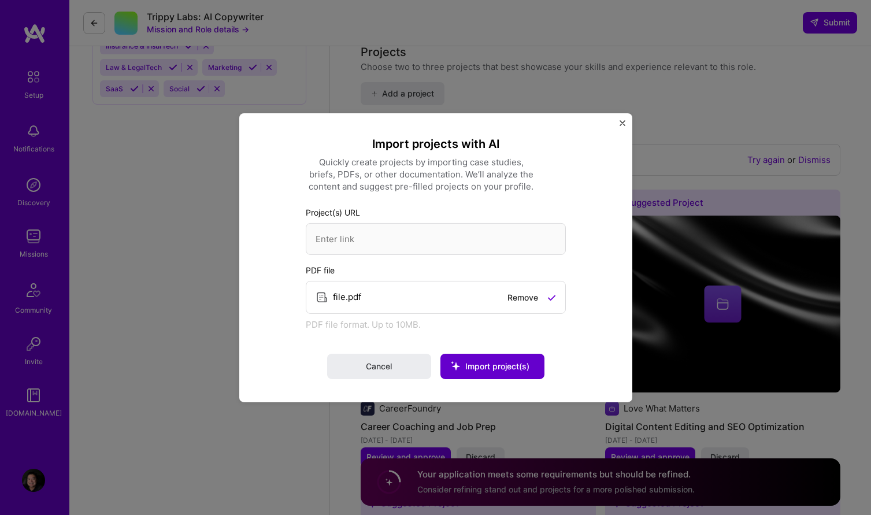
click at [486, 364] on span "Import project(s)" at bounding box center [497, 366] width 64 height 10
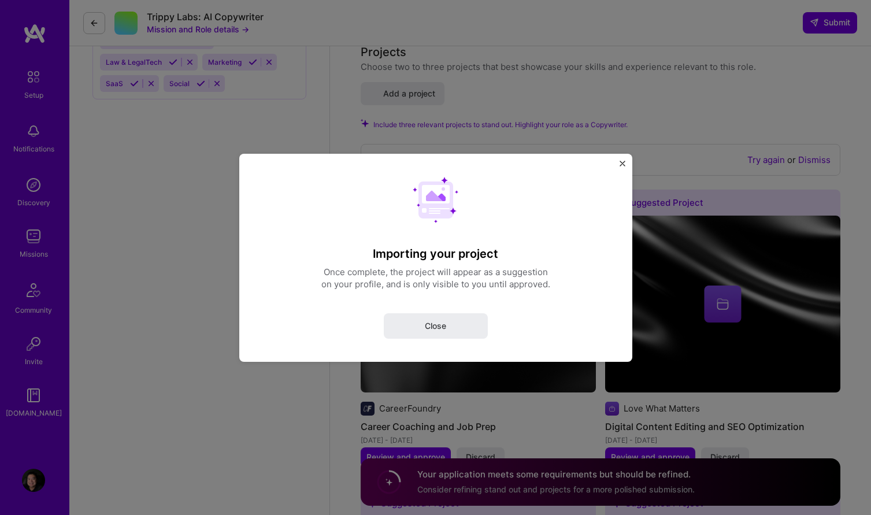
select select "US"
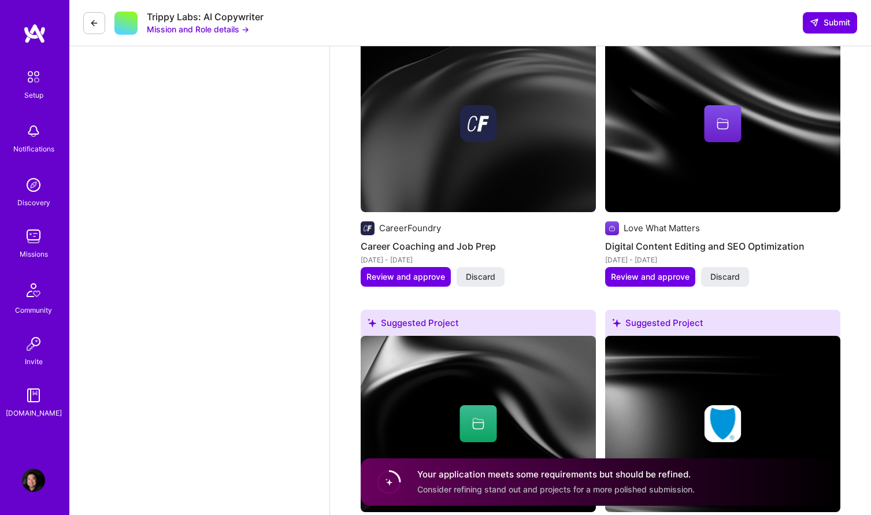
scroll to position [1416, 0]
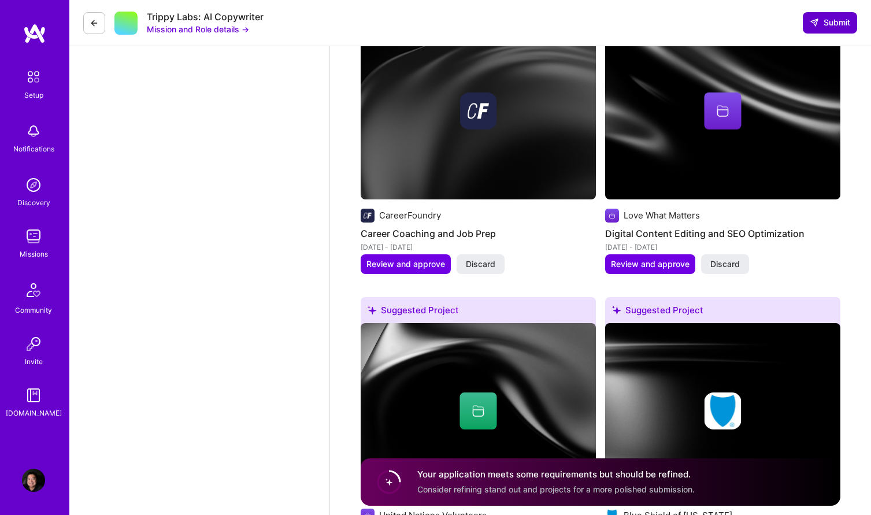
click at [818, 20] on icon at bounding box center [813, 22] width 9 height 9
click at [833, 29] on button "Submit" at bounding box center [829, 22] width 54 height 21
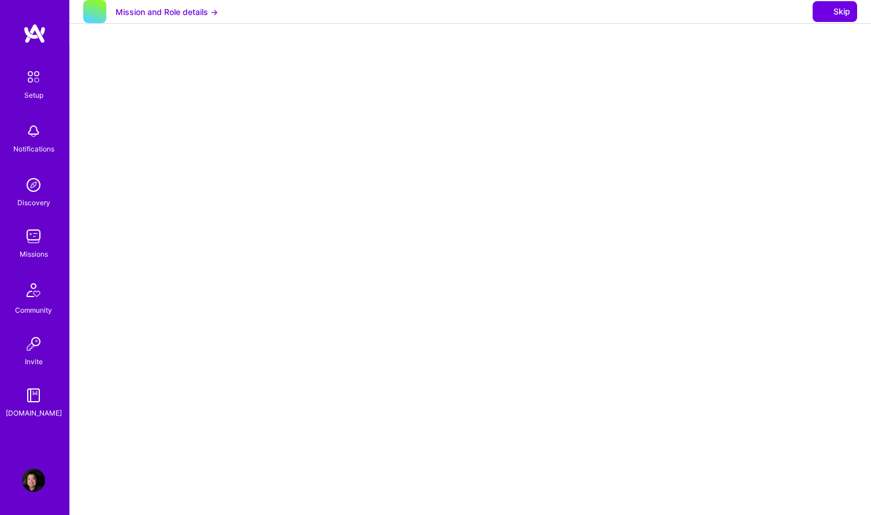
select select "US"
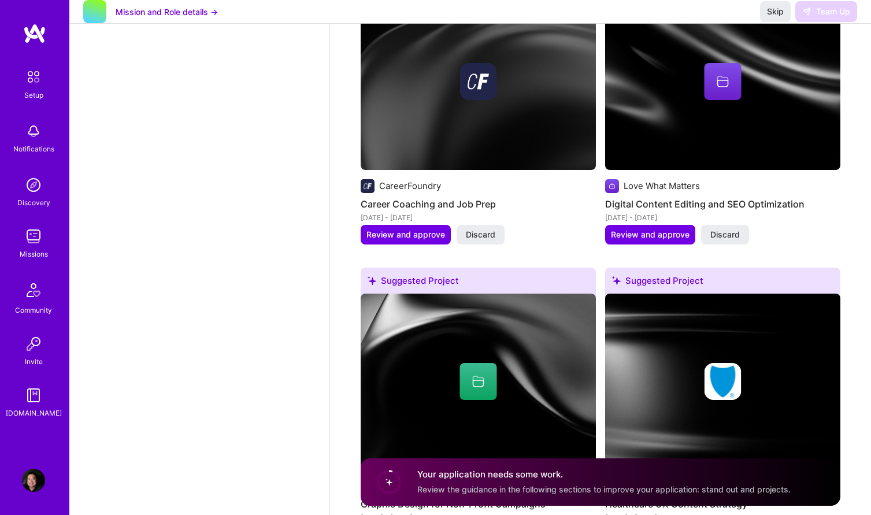
scroll to position [1337, 0]
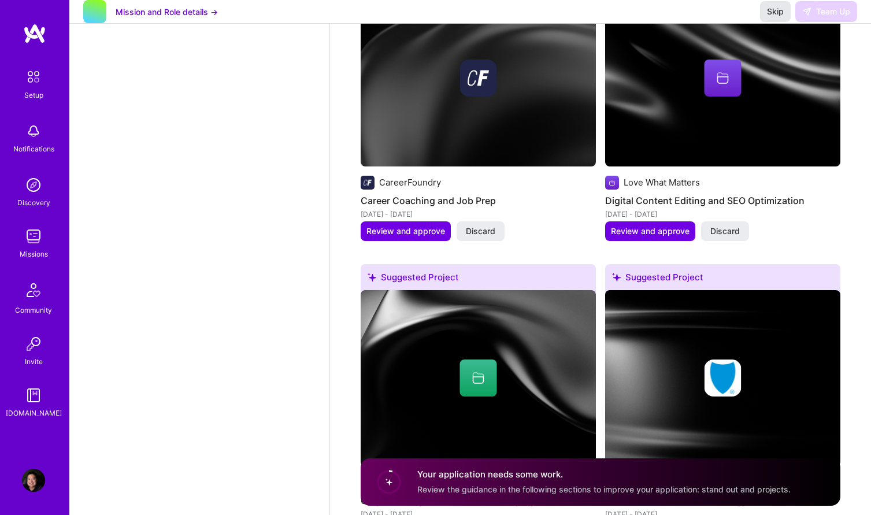
click at [777, 17] on span "Skip" at bounding box center [775, 12] width 17 height 12
click at [563, 487] on span "Review the guidance in the following sections to improve your application: stan…" at bounding box center [603, 489] width 373 height 10
click at [499, 491] on span "Review the guidance in the following sections to improve your application: stan…" at bounding box center [603, 489] width 373 height 10
click at [395, 485] on circle at bounding box center [389, 482] width 22 height 22
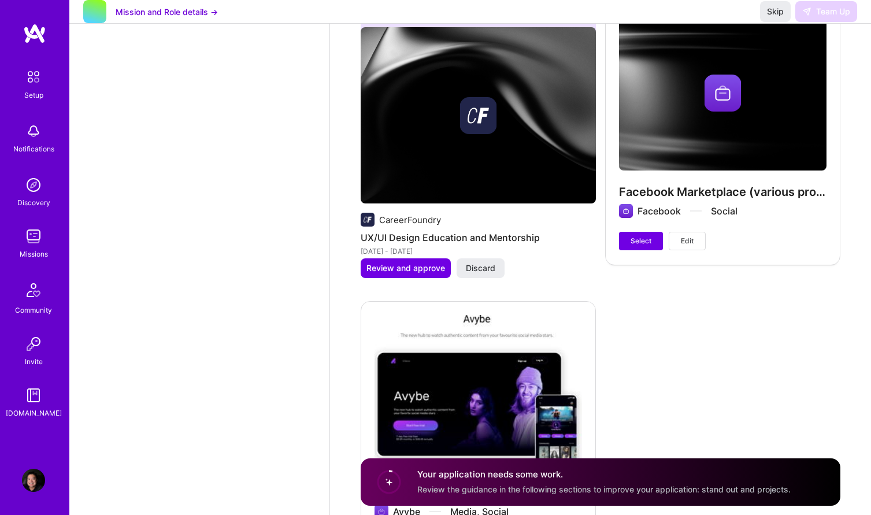
scroll to position [3423, 0]
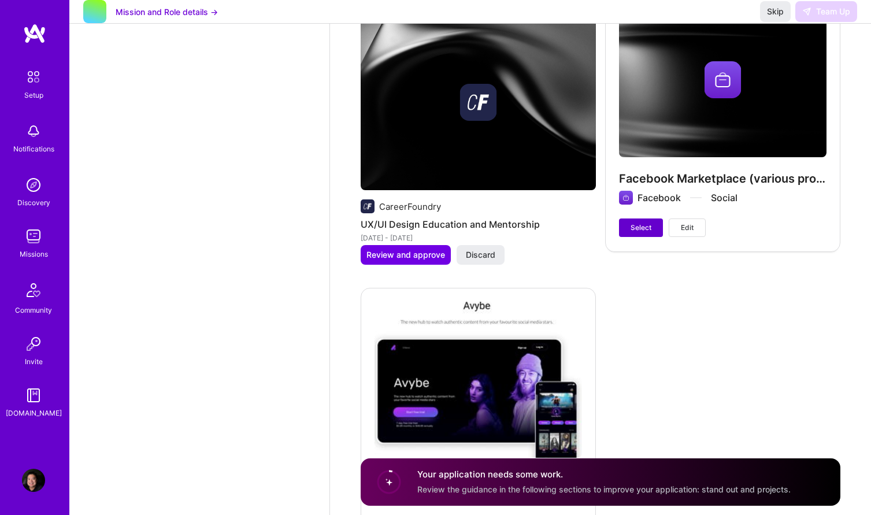
click at [649, 222] on span "Select" at bounding box center [640, 227] width 21 height 10
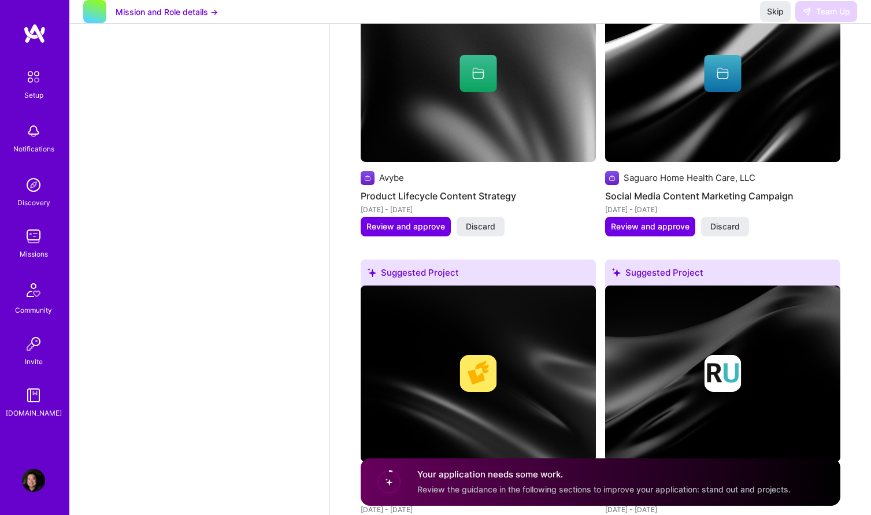
scroll to position [2535, 0]
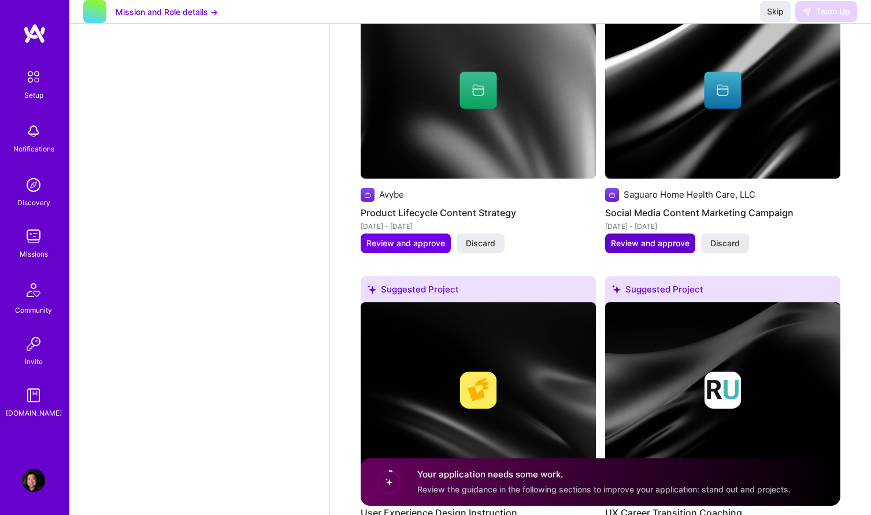
click at [640, 237] on span "Review and approve" at bounding box center [650, 243] width 79 height 12
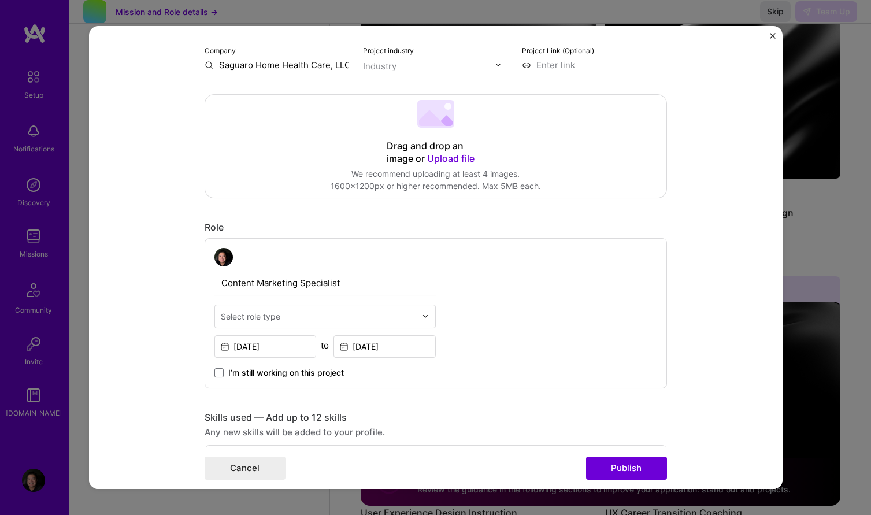
scroll to position [0, 0]
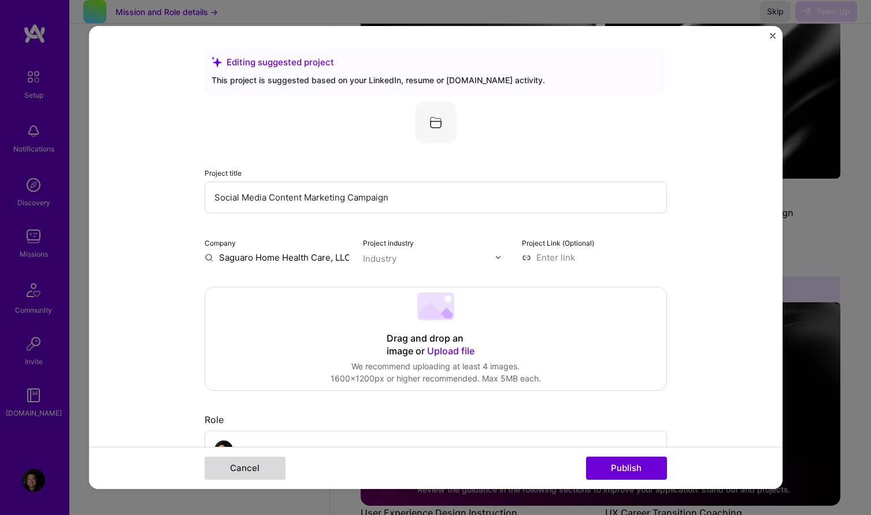
click at [260, 467] on button "Cancel" at bounding box center [245, 467] width 81 height 23
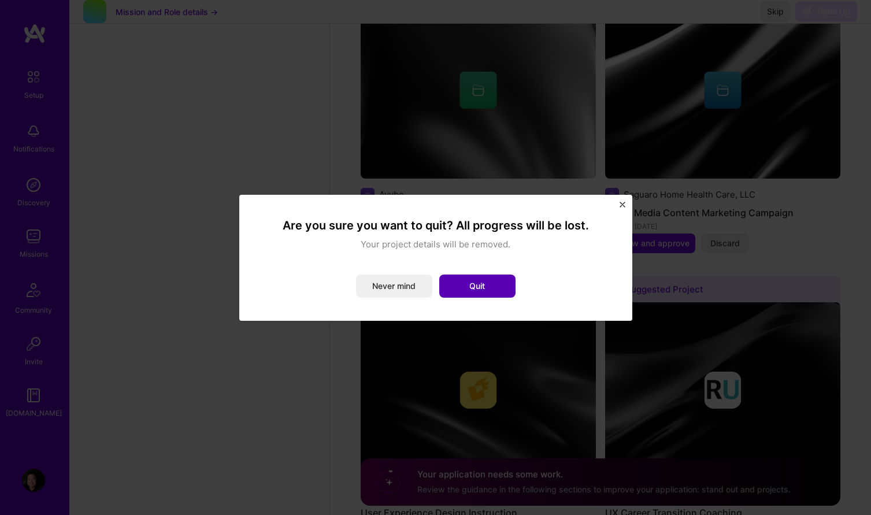
click at [458, 287] on button "Quit" at bounding box center [477, 285] width 76 height 23
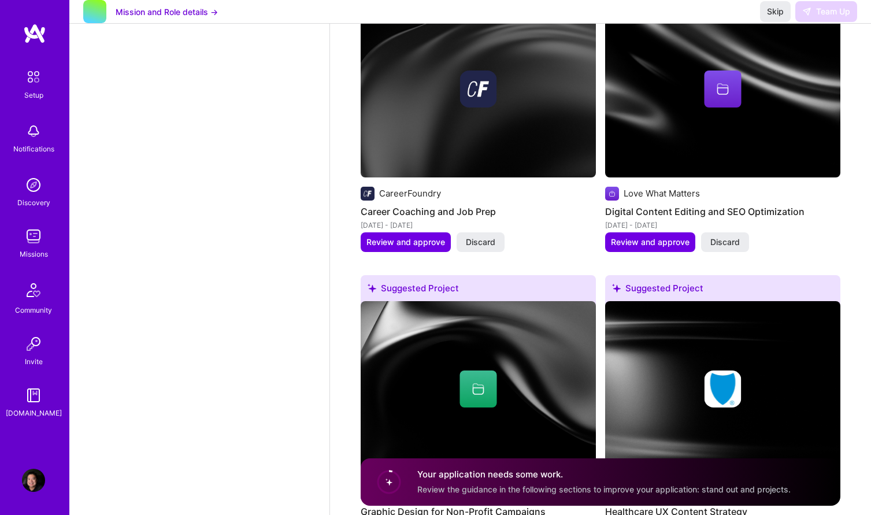
scroll to position [1314, 0]
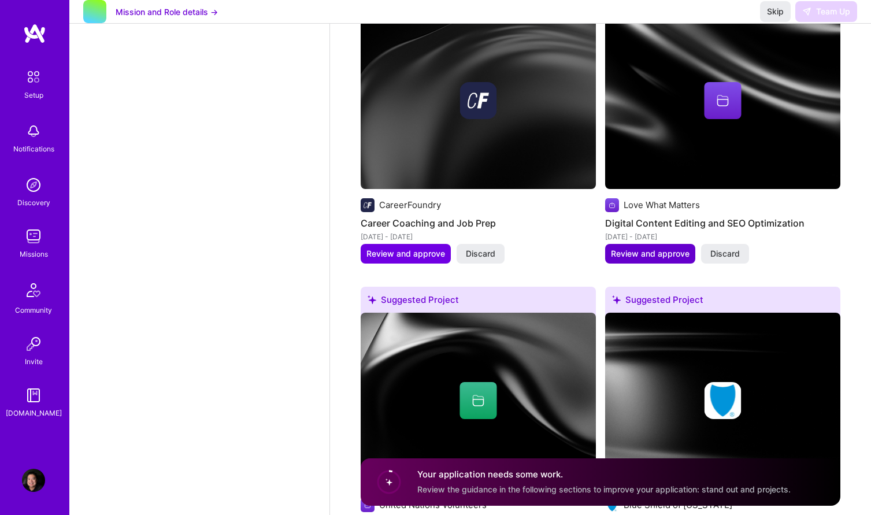
click at [650, 252] on span "Review and approve" at bounding box center [650, 254] width 79 height 12
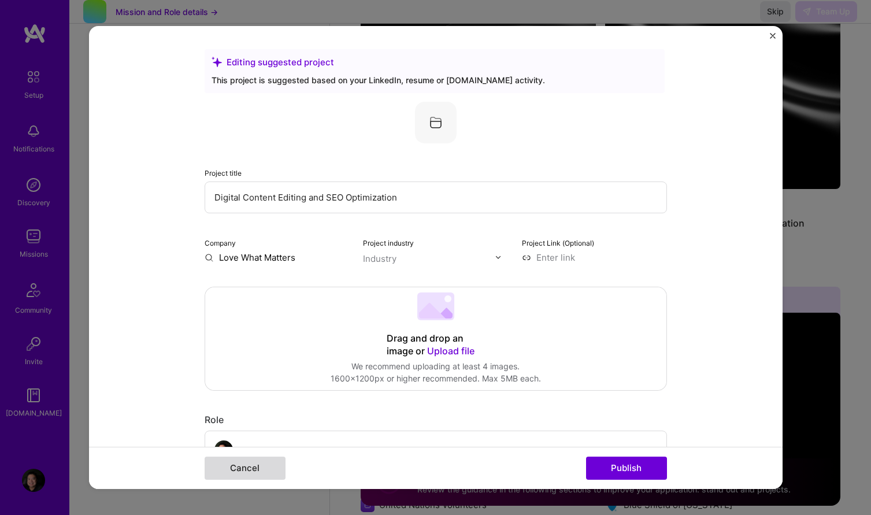
click at [276, 465] on button "Cancel" at bounding box center [245, 467] width 81 height 23
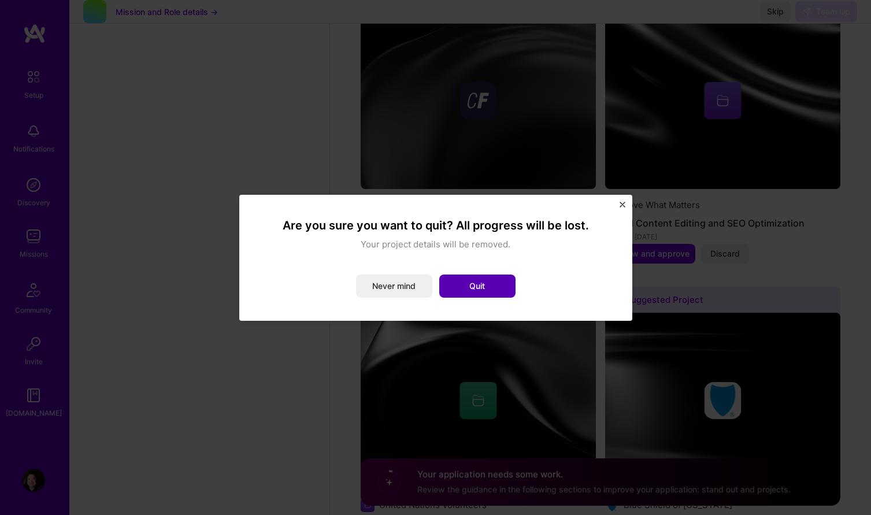
click at [453, 285] on button "Quit" at bounding box center [477, 285] width 76 height 23
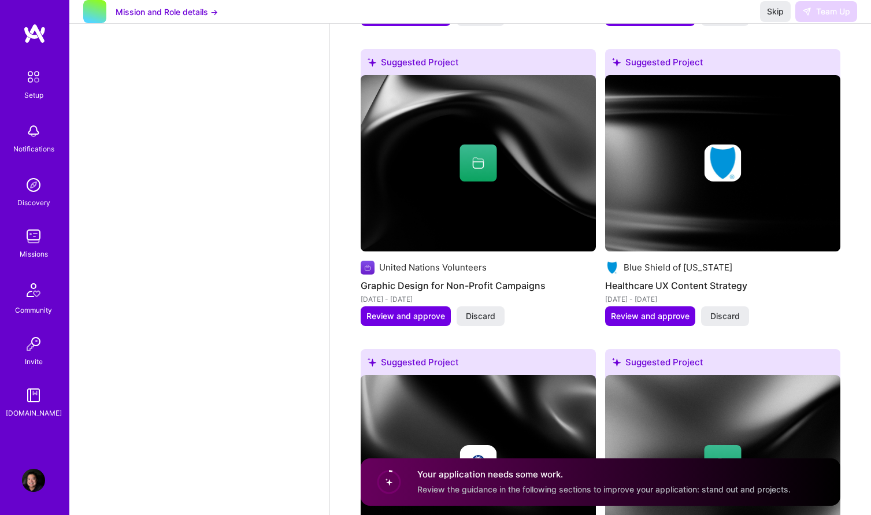
scroll to position [1564, 0]
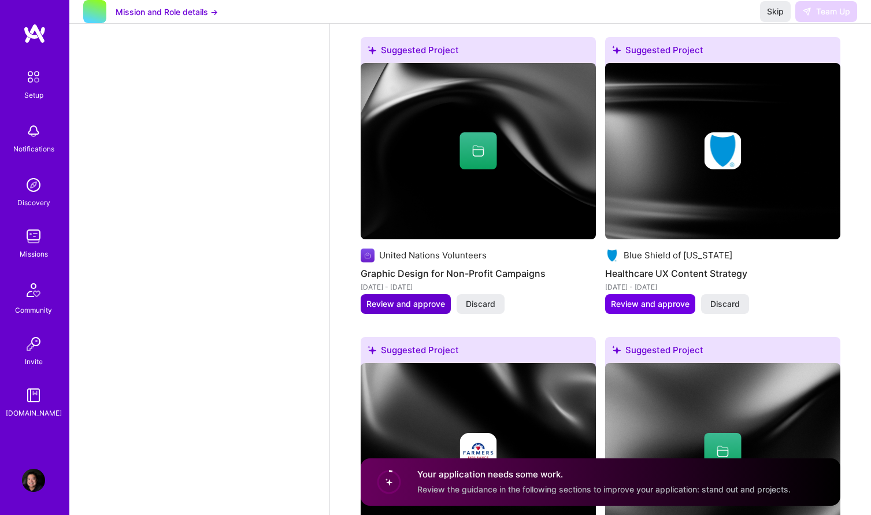
click at [415, 304] on span "Review and approve" at bounding box center [405, 304] width 79 height 12
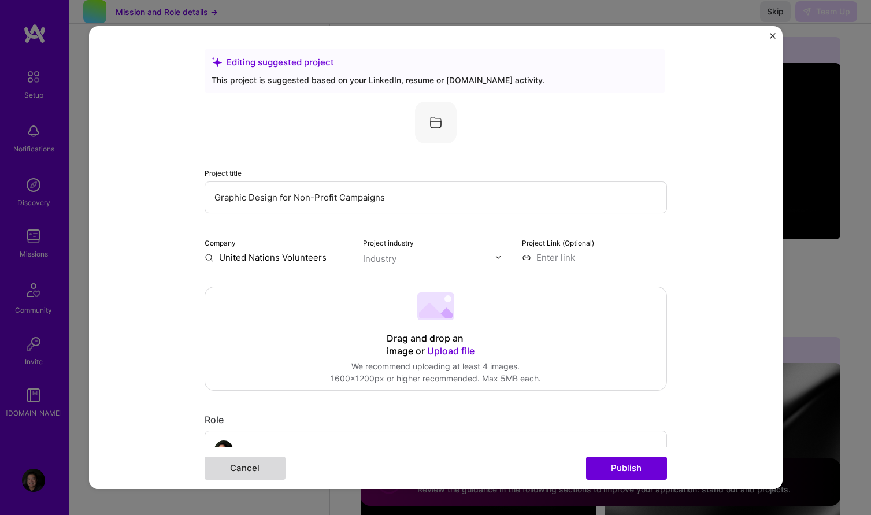
click at [264, 464] on button "Cancel" at bounding box center [245, 467] width 81 height 23
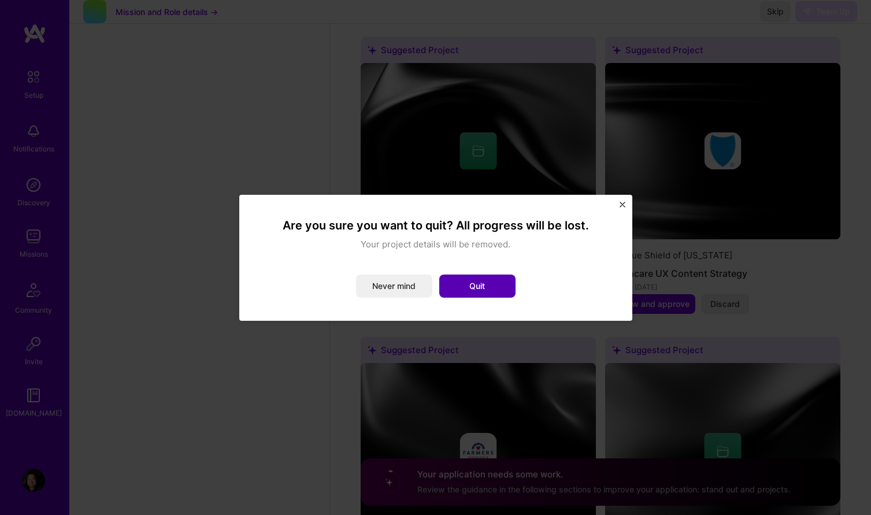
click at [472, 285] on button "Quit" at bounding box center [477, 285] width 76 height 23
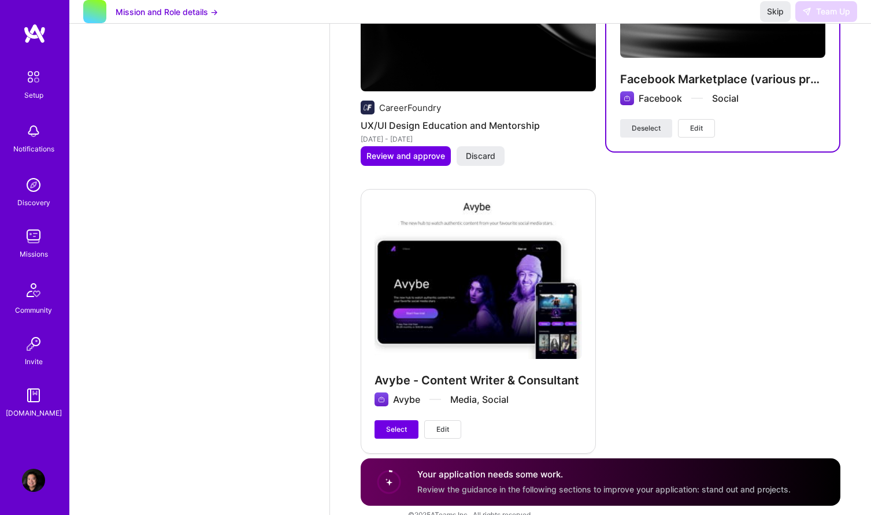
scroll to position [3531, 0]
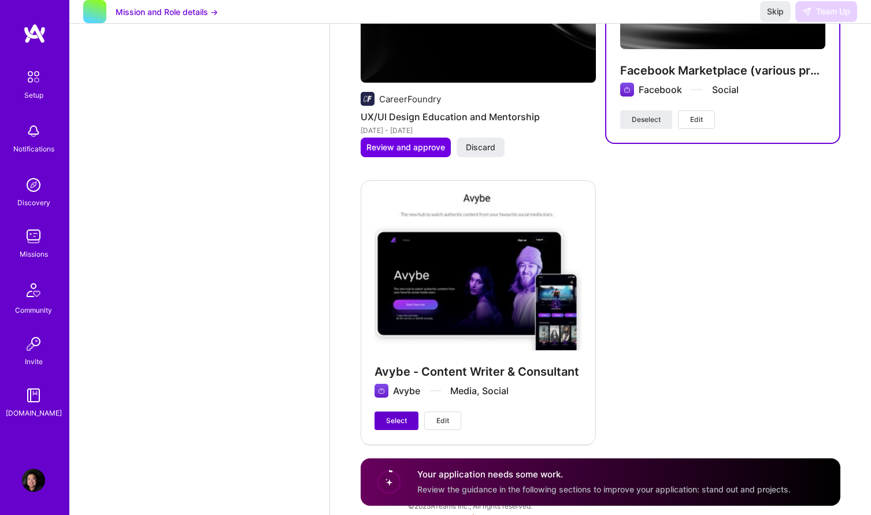
click at [396, 415] on span "Select" at bounding box center [396, 420] width 21 height 10
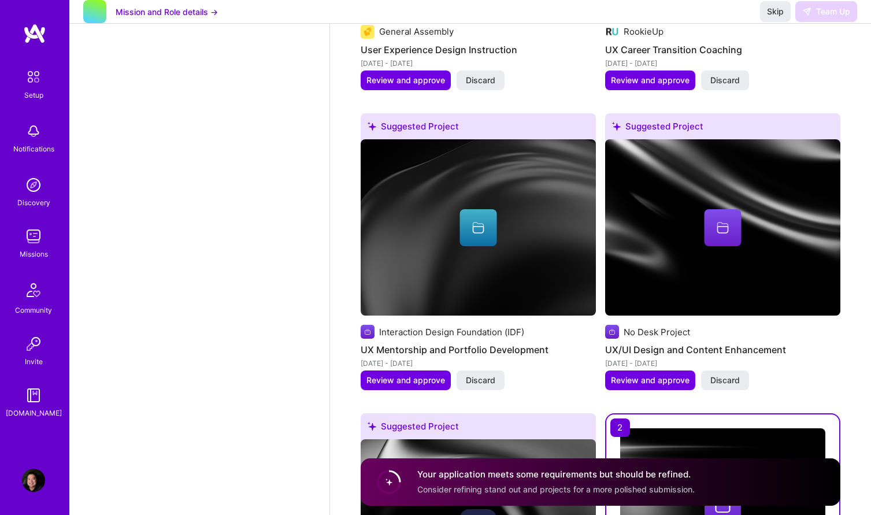
scroll to position [2995, 0]
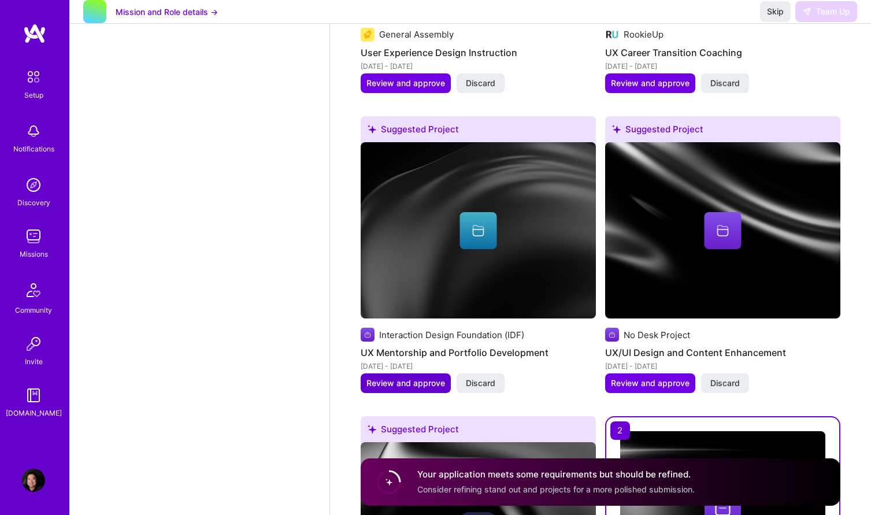
click at [433, 377] on span "Review and approve" at bounding box center [405, 383] width 79 height 12
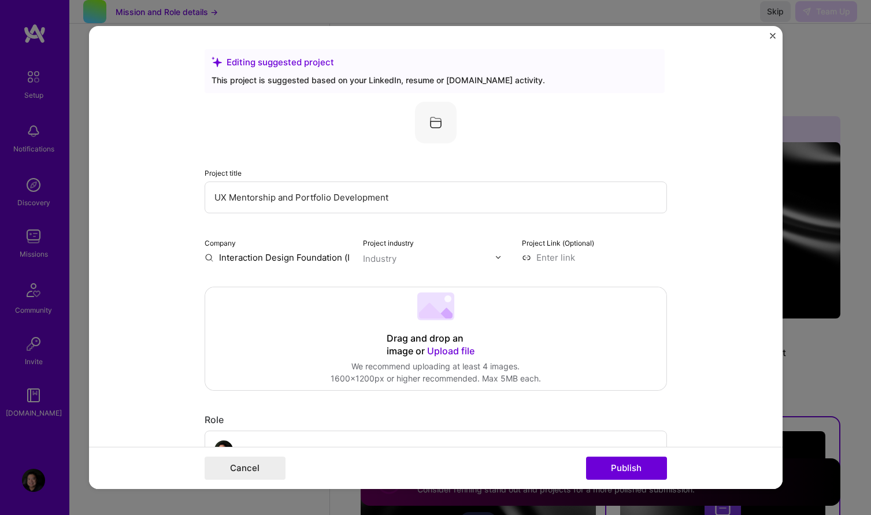
click at [771, 36] on img "Close" at bounding box center [773, 36] width 6 height 6
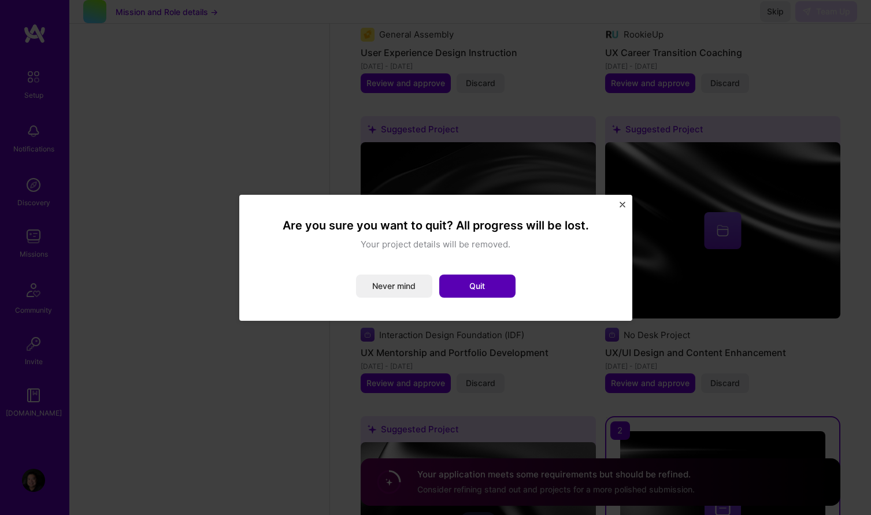
click at [489, 284] on button "Quit" at bounding box center [477, 285] width 76 height 23
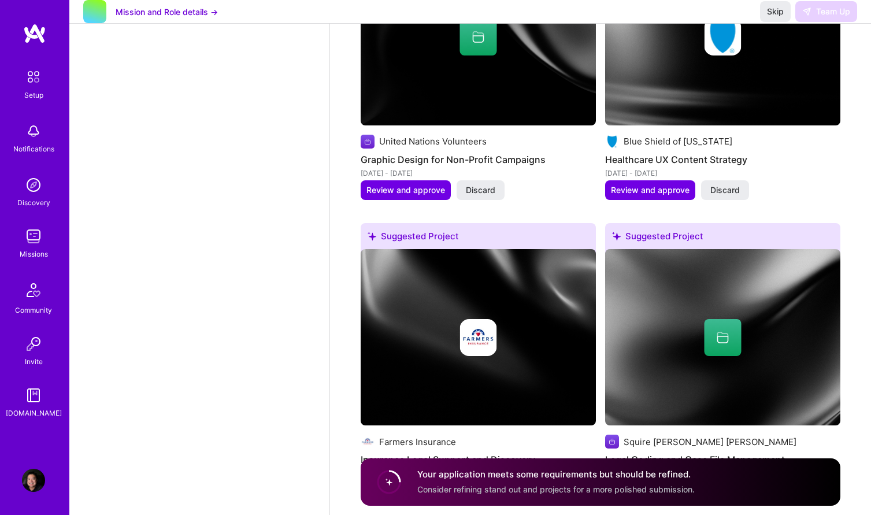
scroll to position [1655, 0]
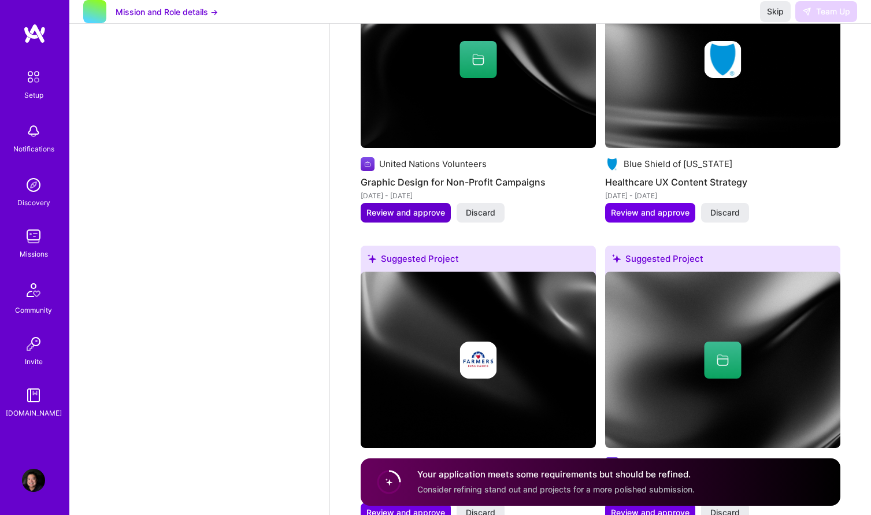
click at [433, 211] on span "Review and approve" at bounding box center [405, 213] width 79 height 12
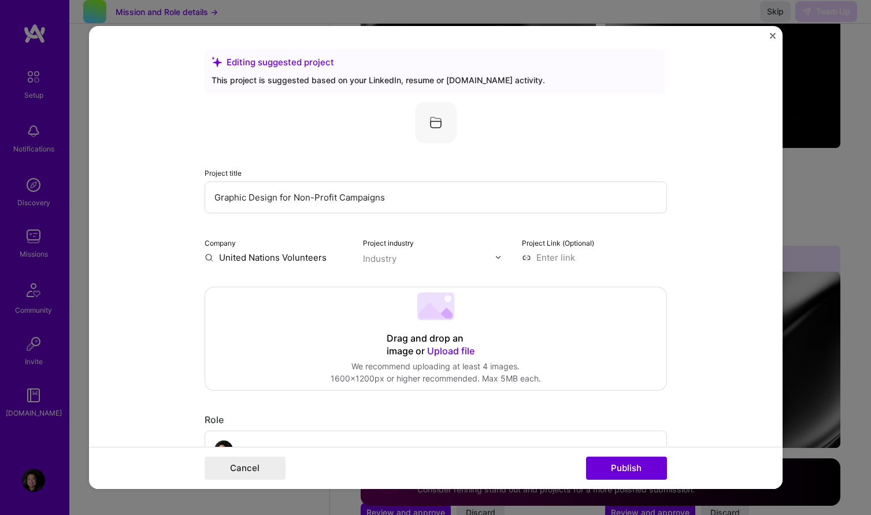
click at [773, 36] on img "Close" at bounding box center [773, 36] width 6 height 6
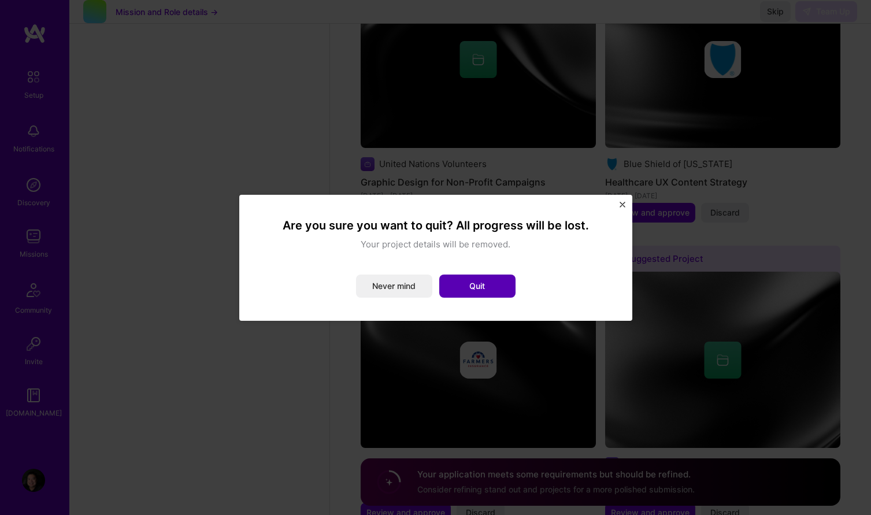
click at [493, 288] on button "Quit" at bounding box center [477, 285] width 76 height 23
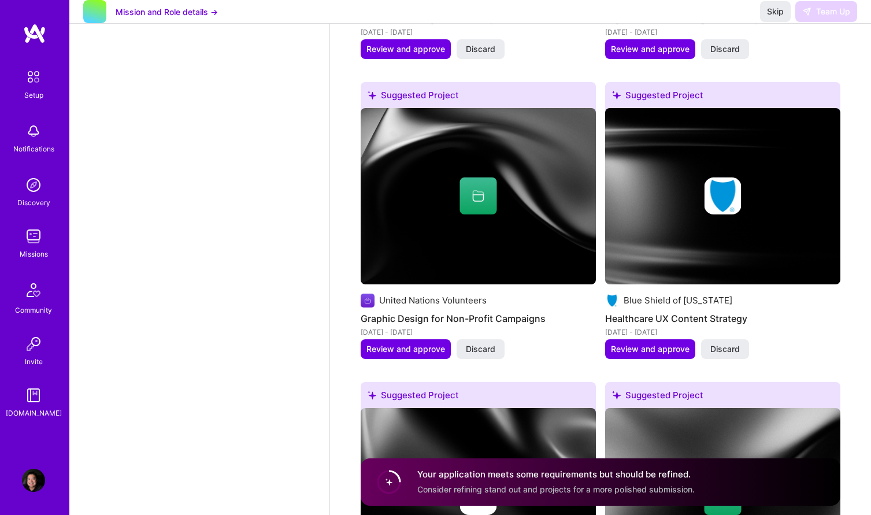
scroll to position [1519, 0]
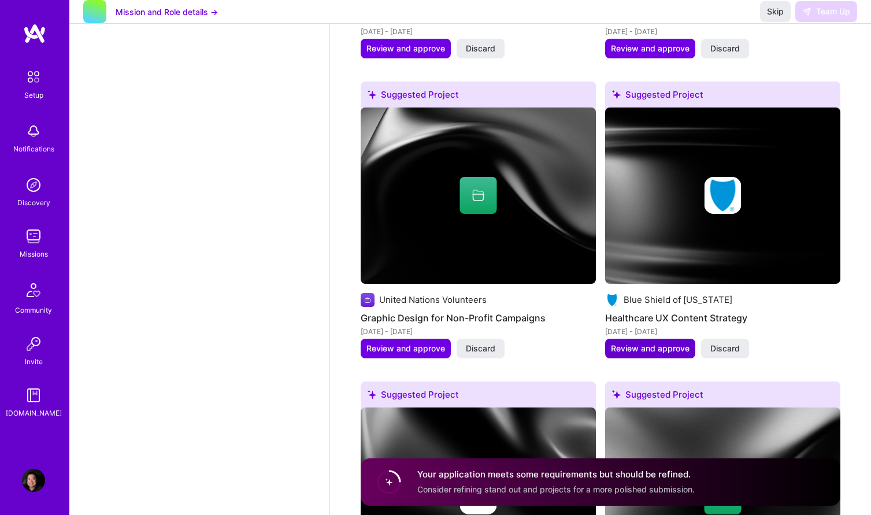
click at [630, 349] on span "Review and approve" at bounding box center [650, 349] width 79 height 12
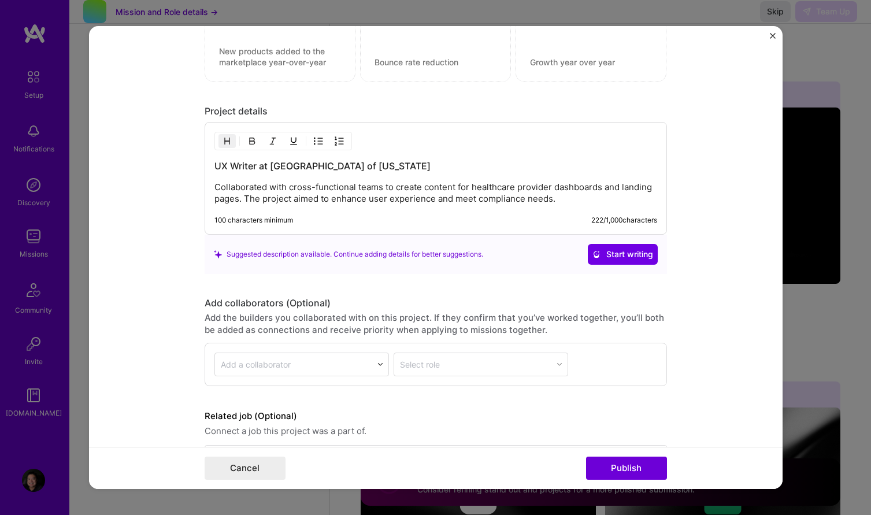
scroll to position [905, 0]
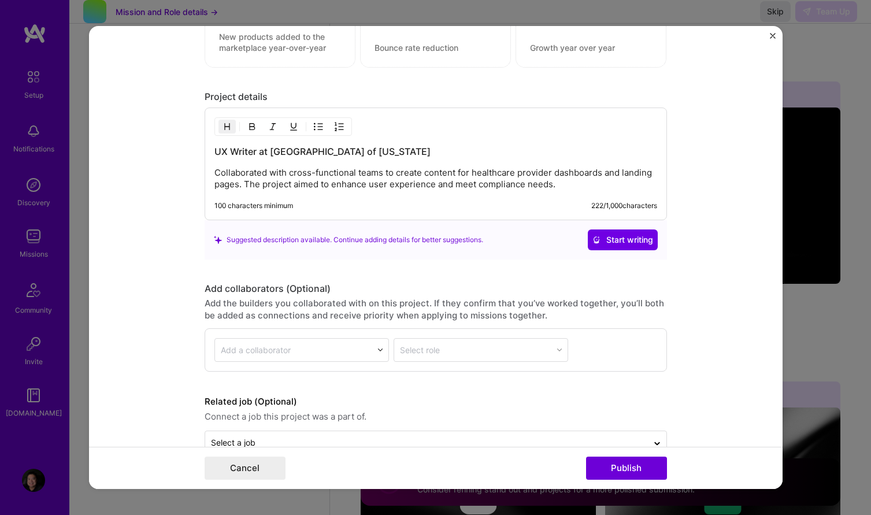
click at [772, 34] on img "Close" at bounding box center [773, 36] width 6 height 6
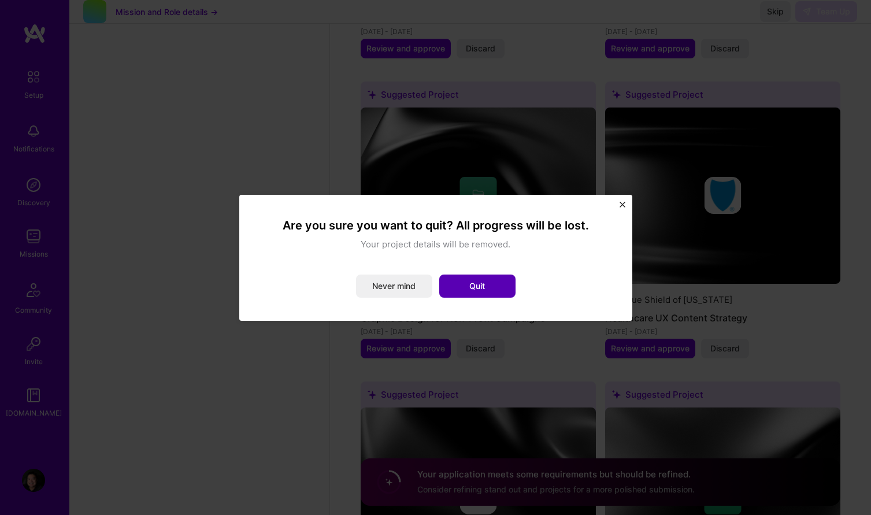
click at [497, 283] on button "Quit" at bounding box center [477, 285] width 76 height 23
